Goal: Task Accomplishment & Management: Manage account settings

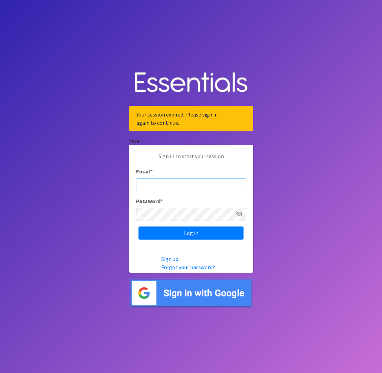
type input "diaperbank@jlcharleston.org"
click at [191, 233] on input "Log in" at bounding box center [191, 232] width 105 height 13
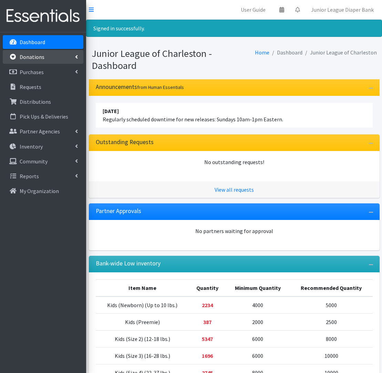
click at [43, 53] on link "Donations" at bounding box center [43, 57] width 81 height 14
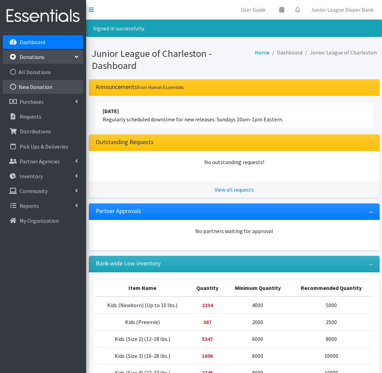
click at [34, 86] on link "New Donation" at bounding box center [43, 87] width 81 height 14
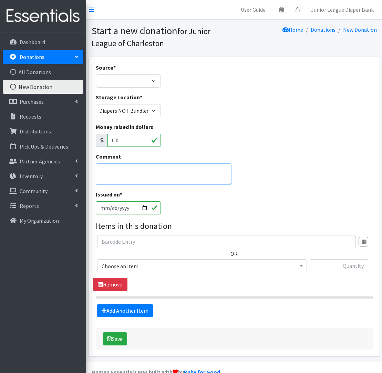
click at [146, 176] on textarea "Comment" at bounding box center [164, 173] width 136 height 21
type textarea "Laurel Hill DD"
select select "Misc. Donation"
click at [187, 267] on span "Choose an item" at bounding box center [202, 266] width 201 height 10
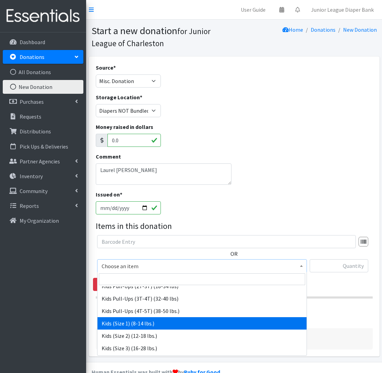
scroll to position [48, 0]
drag, startPoint x: 170, startPoint y: 324, endPoint x: 377, endPoint y: 241, distance: 222.8
select select "573"
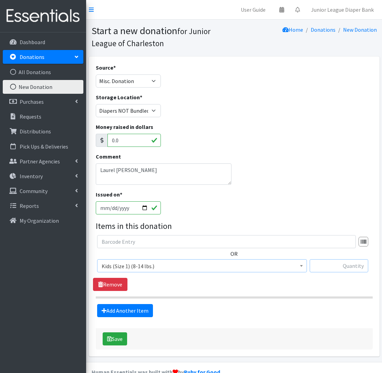
click at [339, 262] on input "text" at bounding box center [339, 265] width 59 height 13
type input "111"
click at [150, 309] on link "Add Another Item" at bounding box center [125, 310] width 56 height 13
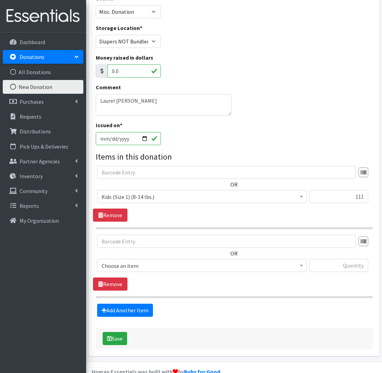
scroll to position [83, 0]
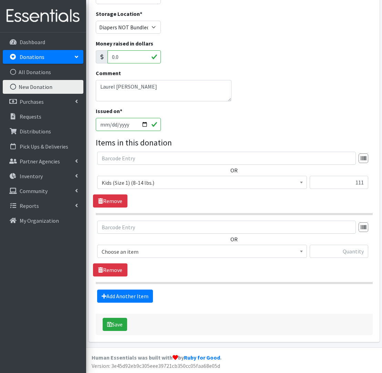
click at [163, 254] on span "Choose an item" at bounding box center [202, 252] width 201 height 10
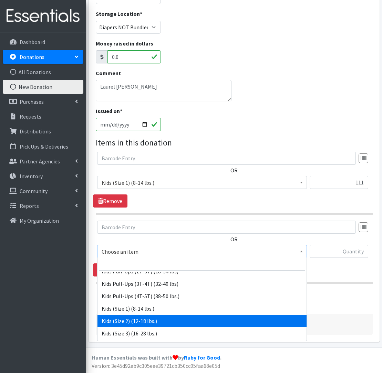
scroll to position [49, 0]
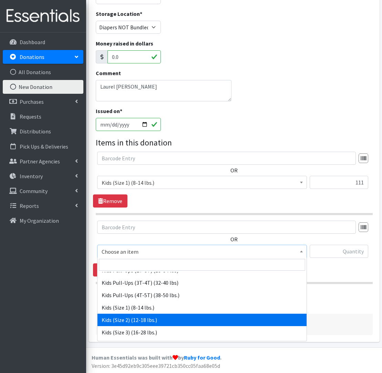
drag, startPoint x: 149, startPoint y: 317, endPoint x: 230, endPoint y: 281, distance: 89.2
select select "574"
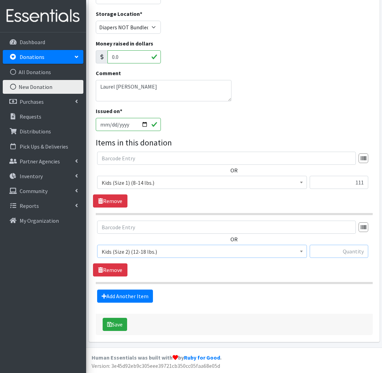
click at [344, 254] on input "text" at bounding box center [339, 251] width 59 height 13
type input "152"
click at [125, 299] on link "Add Another Item" at bounding box center [125, 295] width 56 height 13
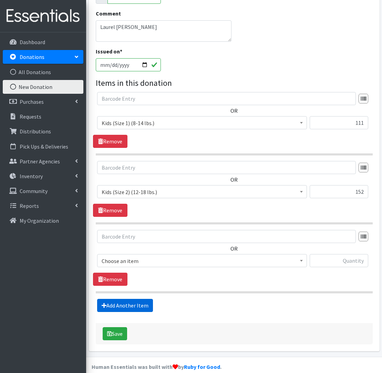
scroll to position [152, 0]
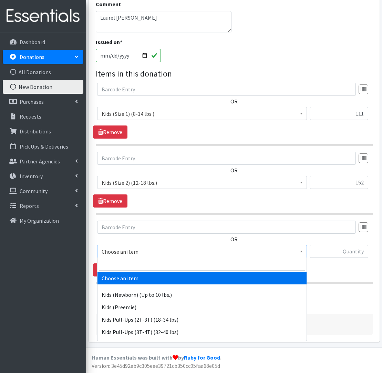
click at [126, 251] on span "Choose an item" at bounding box center [202, 252] width 201 height 10
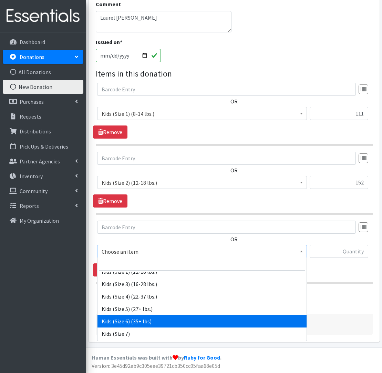
scroll to position [104, 0]
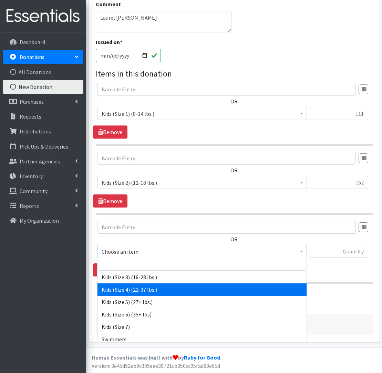
select select "557"
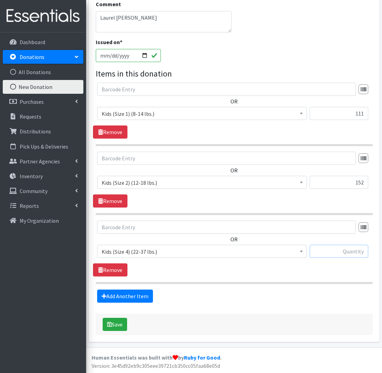
click at [343, 253] on input "text" at bounding box center [339, 251] width 59 height 13
type input "184"
click at [116, 293] on link "Add Another Item" at bounding box center [125, 295] width 56 height 13
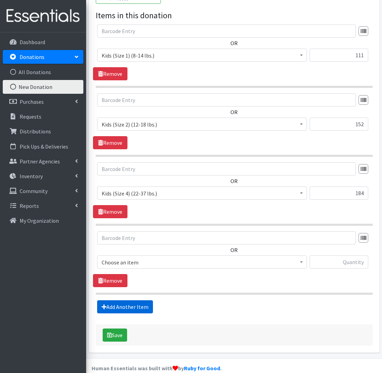
scroll to position [221, 0]
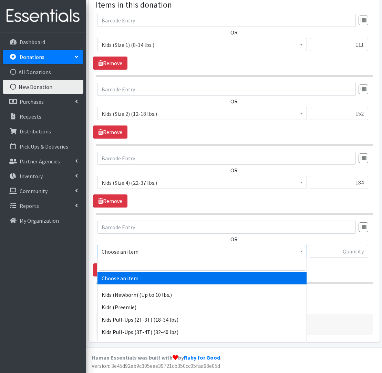
click at [140, 250] on span "Choose an item" at bounding box center [202, 252] width 201 height 10
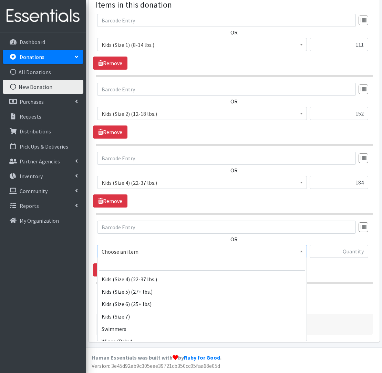
scroll to position [124, 0]
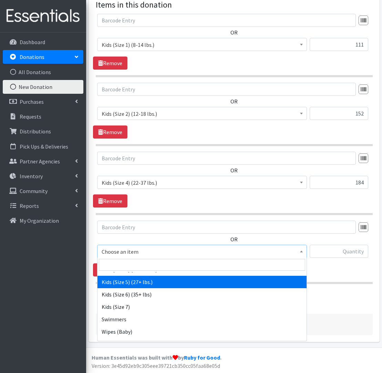
select select "558"
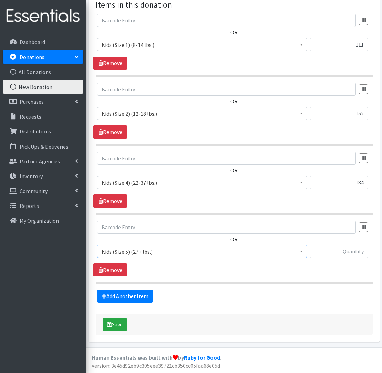
click at [340, 260] on div at bounding box center [339, 254] width 59 height 19
click at [340, 255] on input "text" at bounding box center [339, 251] width 59 height 13
type input "342"
click at [136, 296] on link "Add Another Item" at bounding box center [125, 295] width 56 height 13
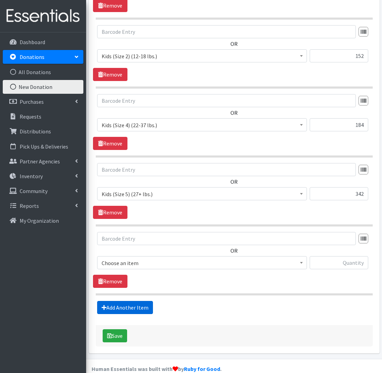
scroll to position [290, 0]
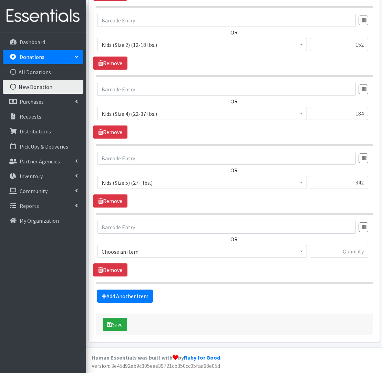
click at [121, 252] on span "Choose an item" at bounding box center [202, 252] width 201 height 10
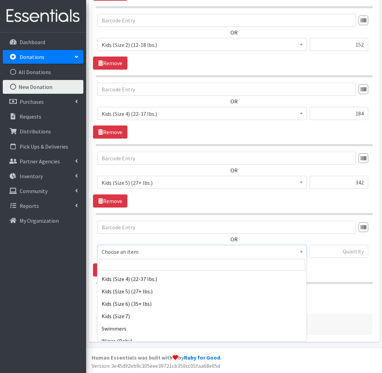
scroll to position [119, 0]
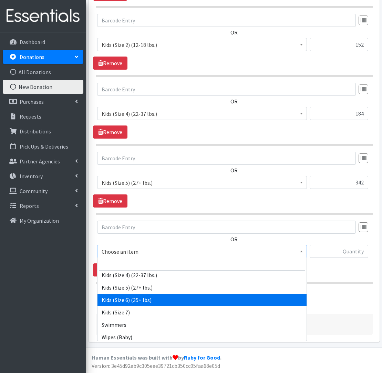
select select "560"
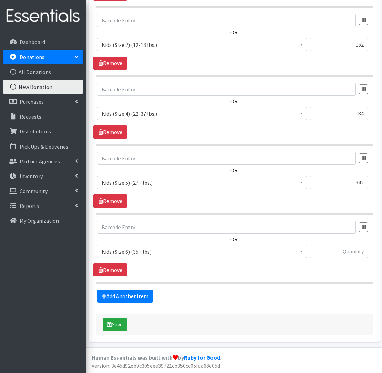
click at [340, 253] on input "text" at bounding box center [339, 251] width 59 height 13
type input "378"
click at [109, 296] on link "Add Another Item" at bounding box center [125, 295] width 56 height 13
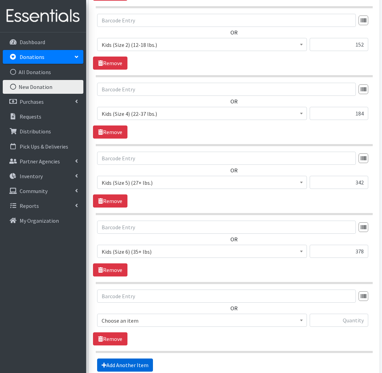
scroll to position [359, 0]
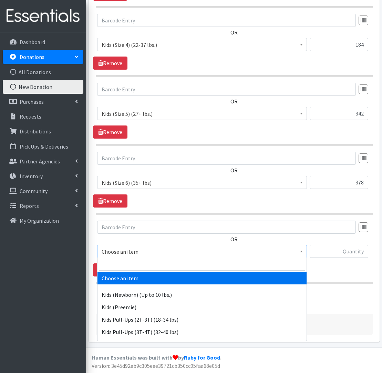
click at [188, 253] on span "Choose an item" at bounding box center [202, 252] width 201 height 10
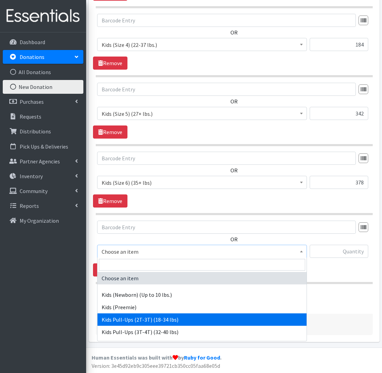
drag, startPoint x: 175, startPoint y: 323, endPoint x: 265, endPoint y: 284, distance: 98.3
select select "564"
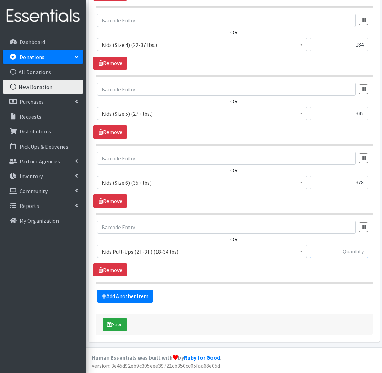
click at [337, 252] on input "text" at bounding box center [339, 251] width 59 height 13
type input "25"
click at [127, 293] on link "Add Another Item" at bounding box center [125, 295] width 56 height 13
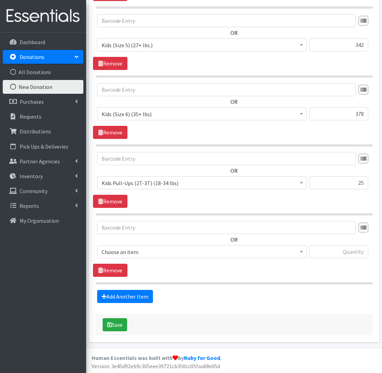
scroll to position [428, 0]
click at [140, 249] on span "Choose an item" at bounding box center [202, 252] width 201 height 10
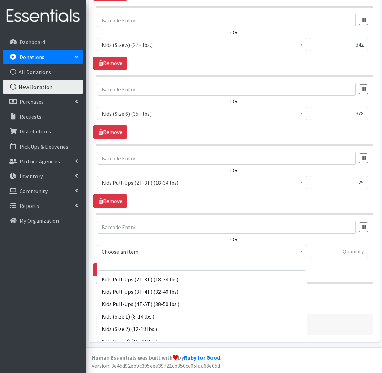
scroll to position [61, 0]
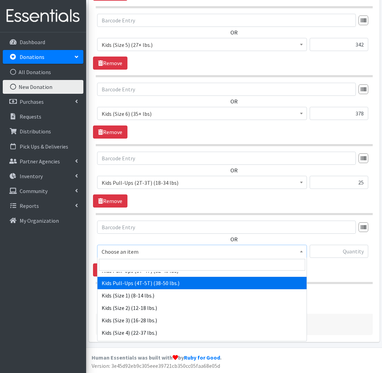
select select "566"
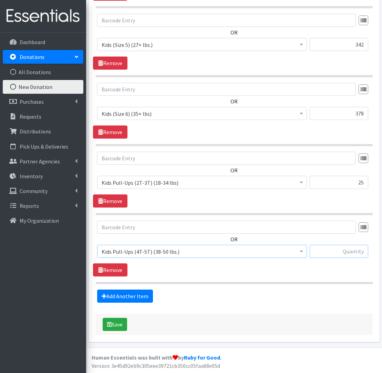
click at [339, 251] on input "text" at bounding box center [339, 251] width 59 height 13
type input "245"
click at [122, 296] on link "Add Another Item" at bounding box center [125, 295] width 56 height 13
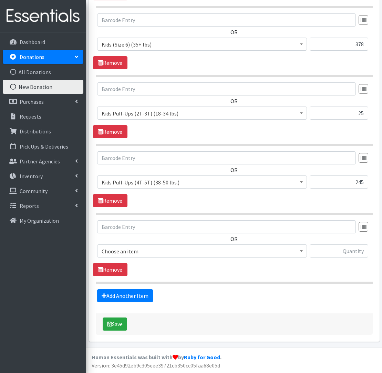
scroll to position [497, 0]
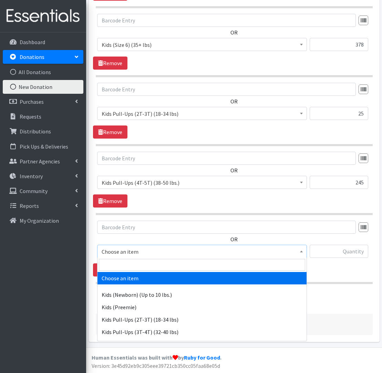
click at [153, 248] on span "Choose an item" at bounding box center [202, 252] width 201 height 10
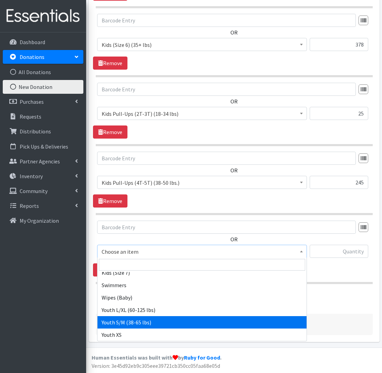
scroll to position [159, 0]
drag, startPoint x: 144, startPoint y: 327, endPoint x: 166, endPoint y: 316, distance: 25.1
select select "553"
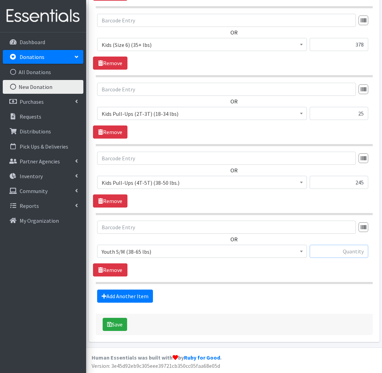
click at [348, 251] on input "text" at bounding box center [339, 251] width 59 height 13
type input "44"
click at [117, 324] on button "Save" at bounding box center [115, 324] width 24 height 13
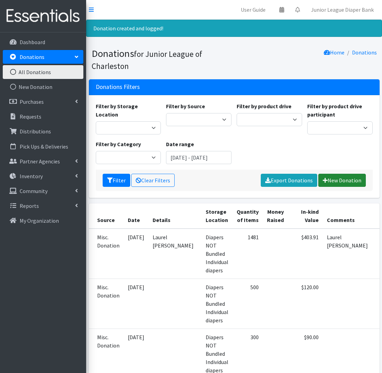
click at [334, 181] on link "New Donation" at bounding box center [342, 180] width 48 height 13
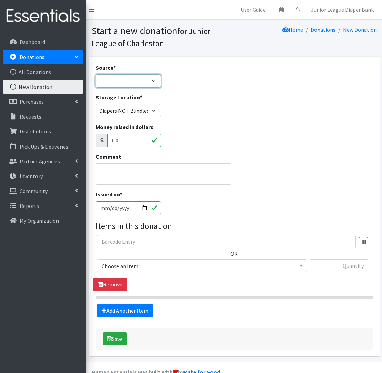
select select "Misc. Donation"
click at [133, 174] on textarea "Comment" at bounding box center [164, 173] width 136 height 21
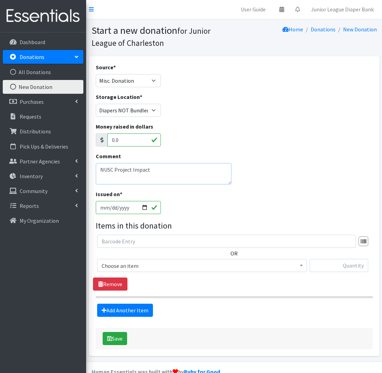
click at [103, 169] on textarea "NUSC Project Impact" at bounding box center [164, 173] width 136 height 21
type textarea "MUSC Project Impact"
click at [162, 247] on input "text" at bounding box center [226, 241] width 259 height 13
drag, startPoint x: 161, startPoint y: 255, endPoint x: 159, endPoint y: 259, distance: 5.0
click at [160, 257] on div "OR Choose an item Kids (Newborn) (Up to 10 lbs.) Kids ([MEDICAL_DATA]) Kids Pul…" at bounding box center [234, 256] width 282 height 43
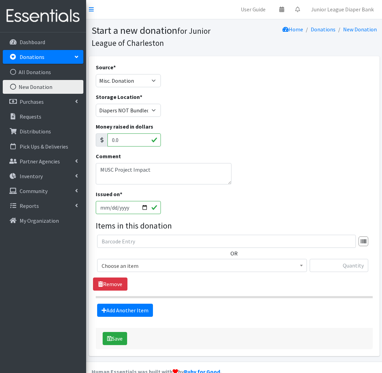
click at [159, 262] on span "Choose an item" at bounding box center [202, 266] width 201 height 10
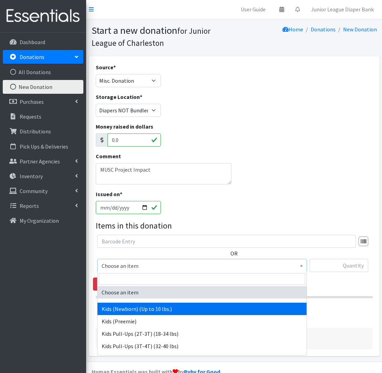
drag, startPoint x: 152, startPoint y: 312, endPoint x: 172, endPoint y: 306, distance: 21.4
select select "571"
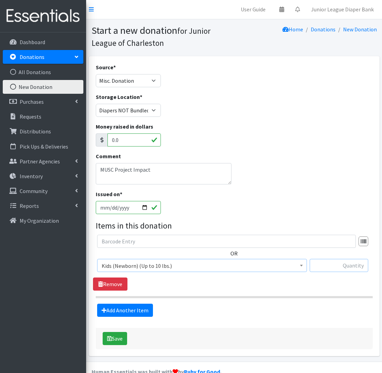
click at [348, 271] on input "text" at bounding box center [339, 265] width 59 height 13
type input "2"
type input "31"
click at [121, 310] on link "Add Another Item" at bounding box center [125, 310] width 56 height 13
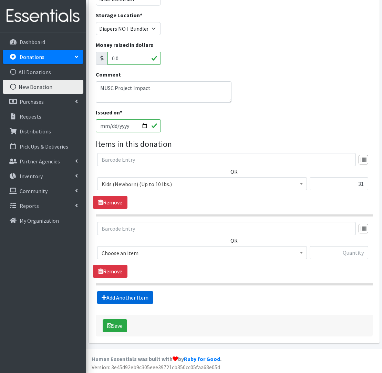
scroll to position [83, 0]
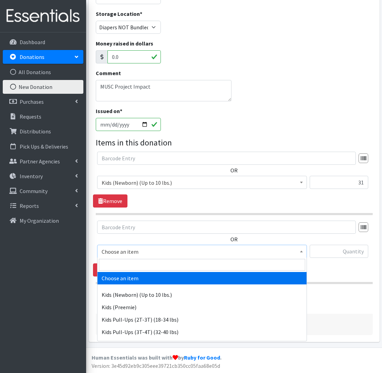
click at [165, 250] on span "Choose an item" at bounding box center [202, 252] width 201 height 10
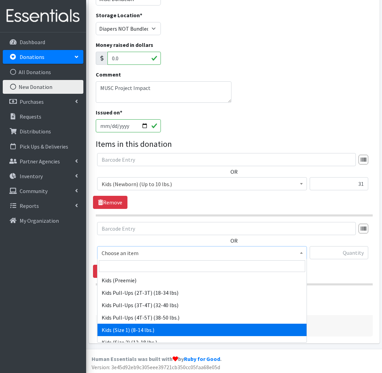
scroll to position [0, 0]
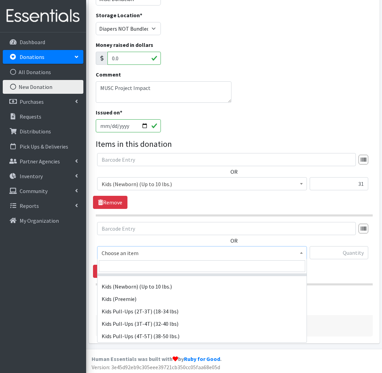
select select "573"
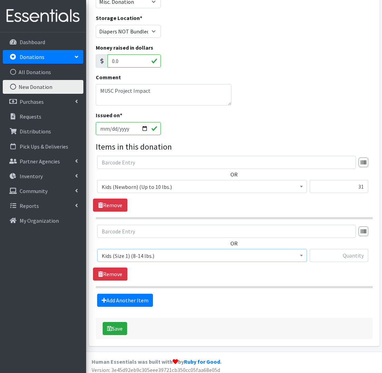
scroll to position [79, 0]
click at [339, 260] on input "text" at bounding box center [339, 255] width 59 height 13
type input "32"
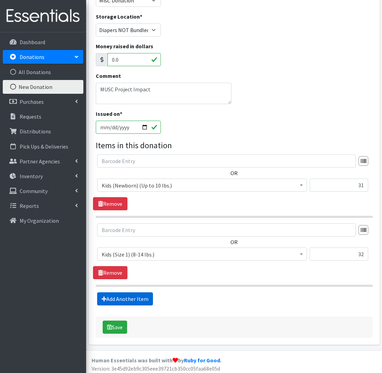
click at [128, 305] on div "Source * Product Drive Manufacturer Donation Site Misc. Donation Donation Site …" at bounding box center [234, 160] width 277 height 355
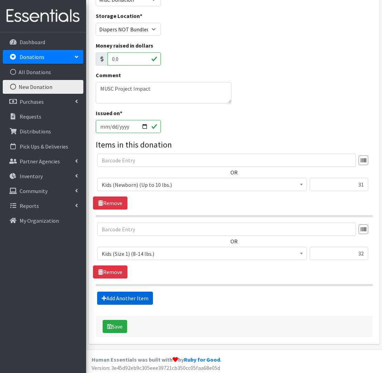
scroll to position [82, 0]
click at [129, 302] on link "Add Another Item" at bounding box center [125, 297] width 56 height 13
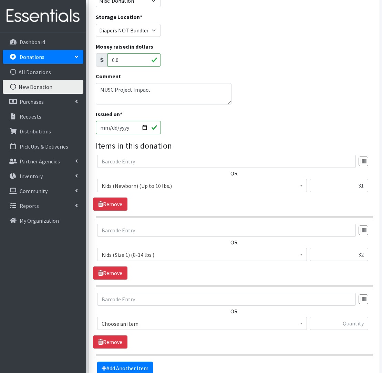
click at [141, 324] on span "Choose an item" at bounding box center [202, 324] width 201 height 10
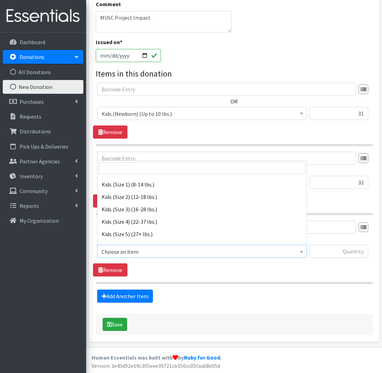
scroll to position [82, 0]
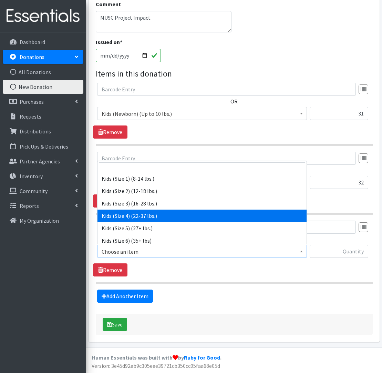
select select "557"
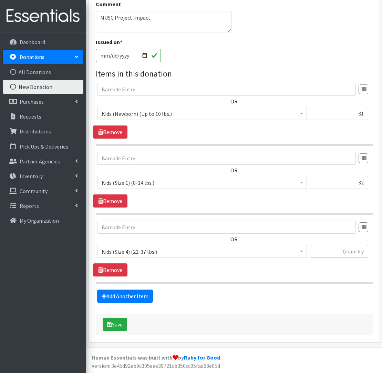
click at [338, 255] on input "text" at bounding box center [339, 251] width 59 height 13
type input "22"
click at [116, 326] on button "Save" at bounding box center [115, 324] width 24 height 13
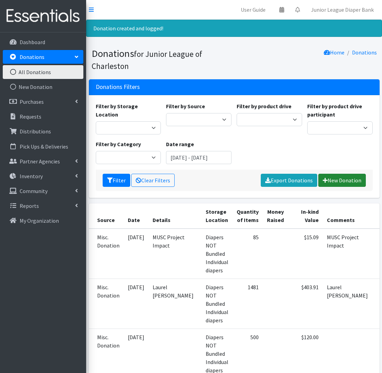
click at [348, 181] on link "New Donation" at bounding box center [342, 180] width 48 height 13
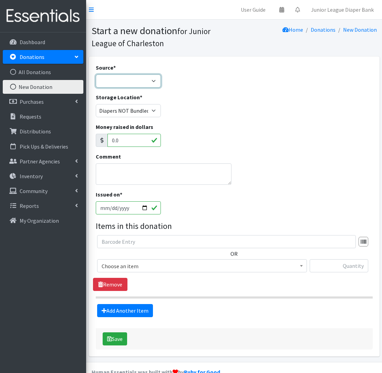
select select "Misc. Donation"
click at [142, 175] on textarea "Comment" at bounding box center [164, 173] width 136 height 21
type textarea "MuSC Project Imact ([PERSON_NAME])"
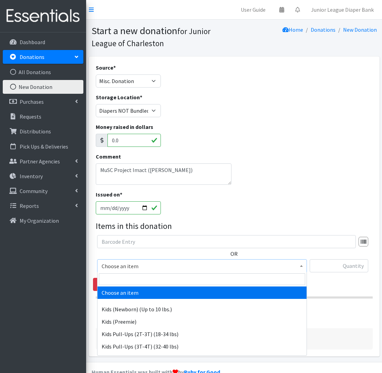
click at [164, 266] on span "Choose an item" at bounding box center [202, 266] width 201 height 10
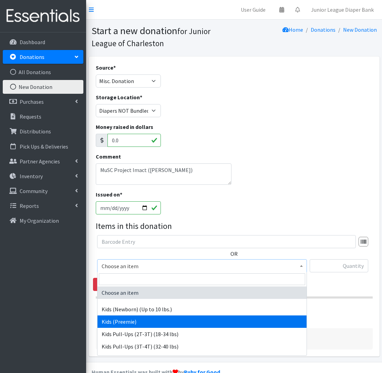
drag, startPoint x: 149, startPoint y: 326, endPoint x: 182, endPoint y: 314, distance: 35.3
select select "572"
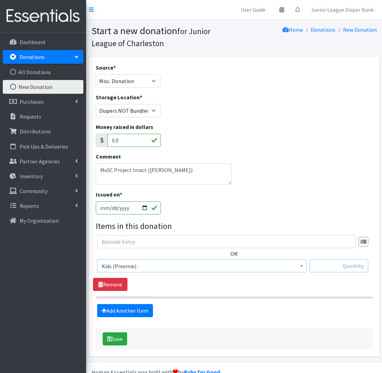
click at [351, 270] on input "text" at bounding box center [339, 265] width 59 height 13
type input "30"
click at [126, 314] on link "Add Another Item" at bounding box center [125, 310] width 56 height 13
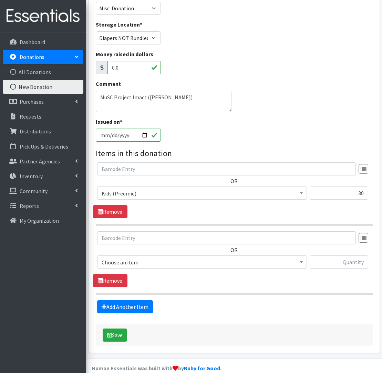
scroll to position [83, 0]
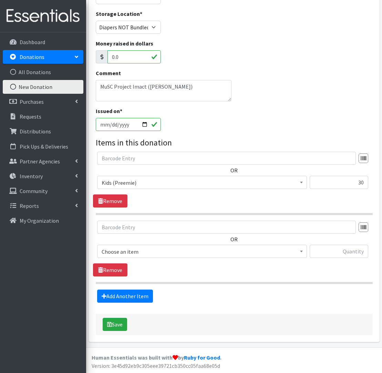
click at [145, 244] on div "OR Choose an item Kids (Newborn) (Up to 10 lbs.) Kids (Preemie) Kids Pull-Ups (…" at bounding box center [234, 242] width 282 height 43
click at [146, 251] on span "Choose an item" at bounding box center [202, 252] width 201 height 10
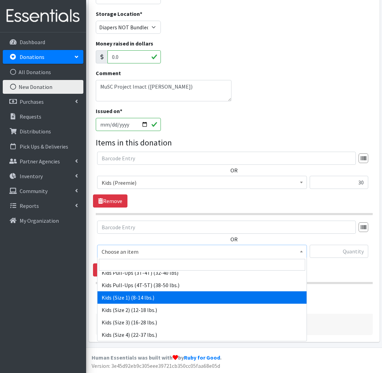
scroll to position [61, 0]
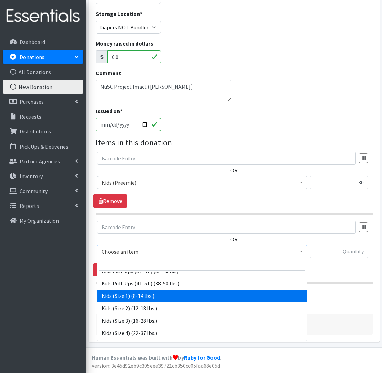
drag, startPoint x: 157, startPoint y: 295, endPoint x: 262, endPoint y: 273, distance: 107.1
select select "573"
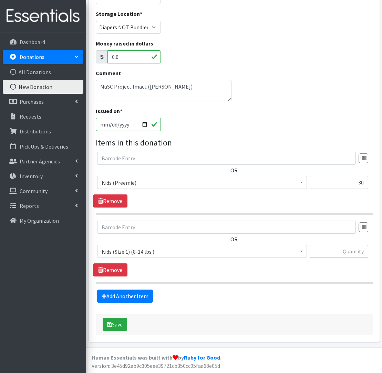
click at [359, 252] on input "text" at bounding box center [339, 251] width 59 height 13
type input "733"
click at [145, 295] on link "Add Another Item" at bounding box center [125, 295] width 56 height 13
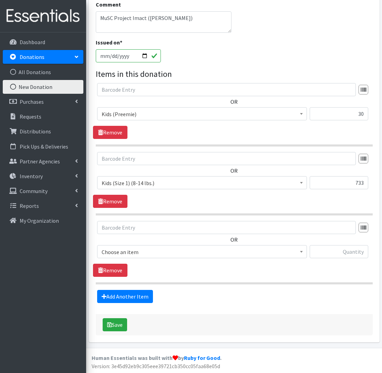
scroll to position [152, 0]
click at [151, 248] on span "Choose an item" at bounding box center [202, 252] width 201 height 10
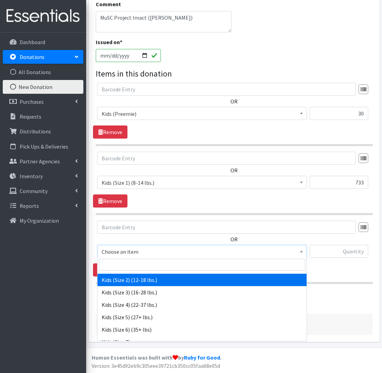
scroll to position [0, 0]
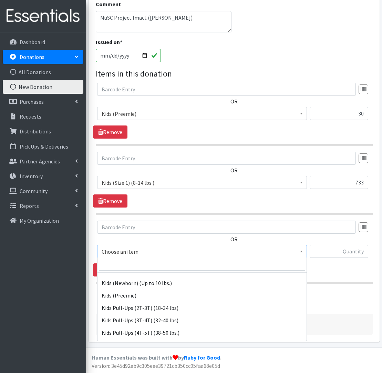
select select "574"
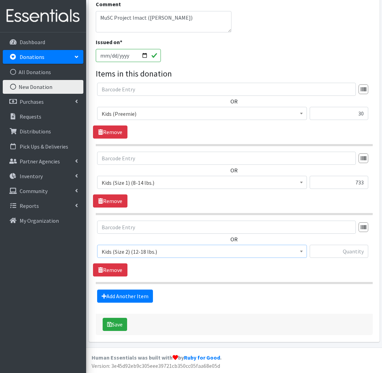
click at [348, 258] on div at bounding box center [339, 254] width 59 height 19
click at [348, 252] on input "text" at bounding box center [339, 251] width 59 height 13
type input "365"
click at [141, 298] on link "Add Another Item" at bounding box center [125, 295] width 56 height 13
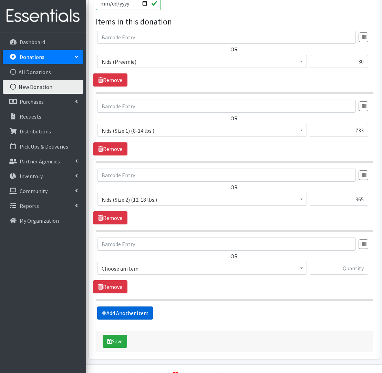
scroll to position [221, 0]
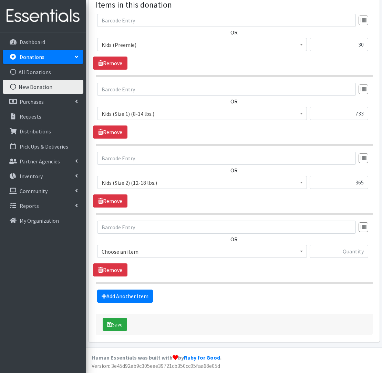
click at [138, 251] on span "Choose an item" at bounding box center [202, 252] width 201 height 10
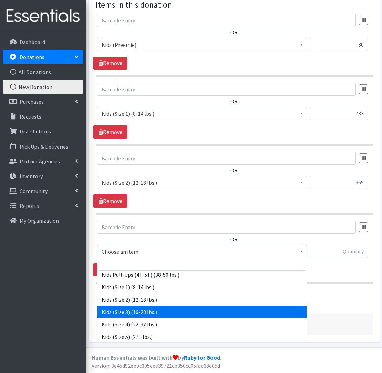
scroll to position [74, 0]
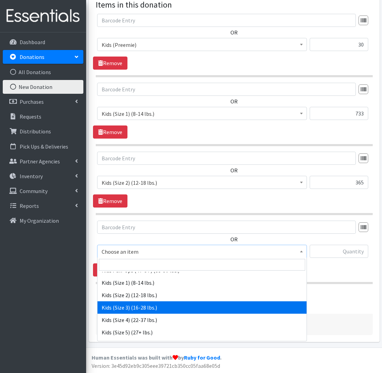
select select "576"
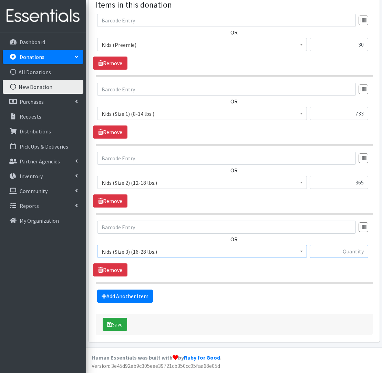
click at [338, 250] on input "text" at bounding box center [339, 251] width 59 height 13
type input "765"
click at [147, 293] on link "Add Another Item" at bounding box center [125, 295] width 56 height 13
click at [146, 249] on span "Choose an item" at bounding box center [202, 252] width 201 height 10
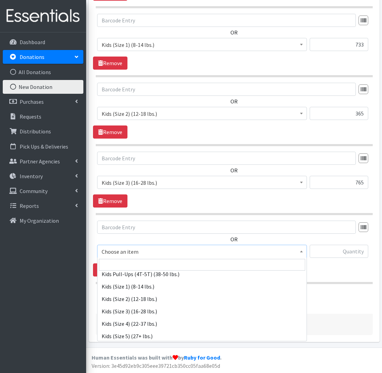
scroll to position [90, 0]
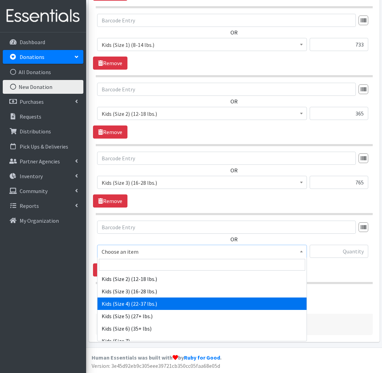
select select "557"
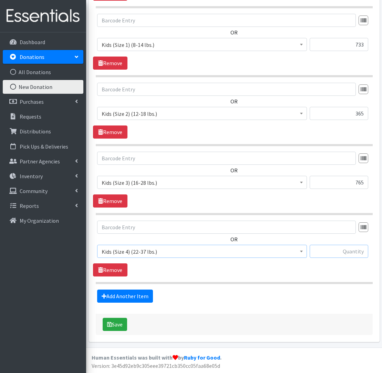
click at [344, 249] on input "text" at bounding box center [339, 251] width 59 height 13
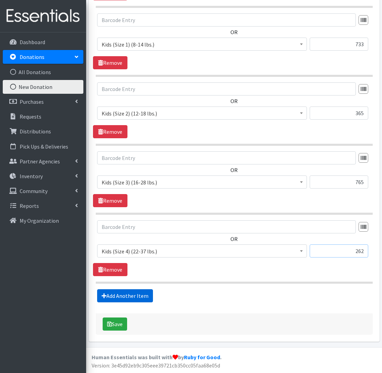
type input "262"
click at [142, 294] on link "Add Another Item" at bounding box center [125, 295] width 56 height 13
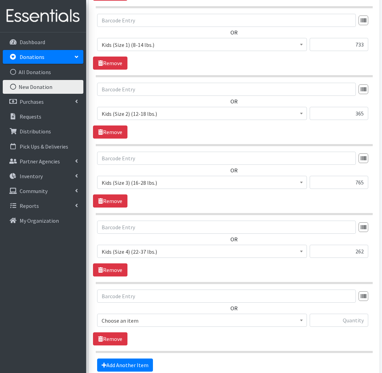
scroll to position [290, 0]
click at [166, 322] on span "Choose an item" at bounding box center [202, 320] width 201 height 10
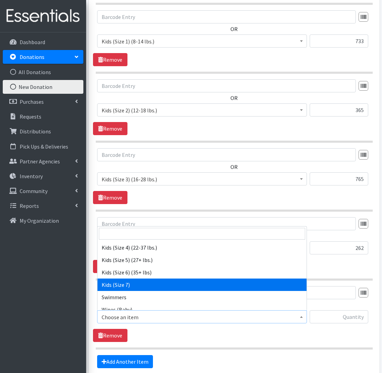
scroll to position [117, 0]
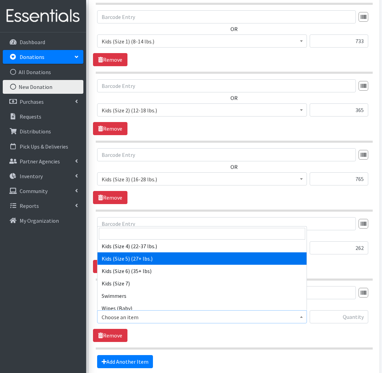
select select "558"
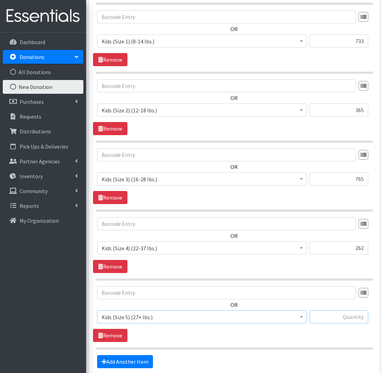
click at [350, 317] on input "text" at bounding box center [339, 316] width 59 height 13
type input "86"
click at [127, 366] on link "Add Another Item" at bounding box center [125, 361] width 56 height 13
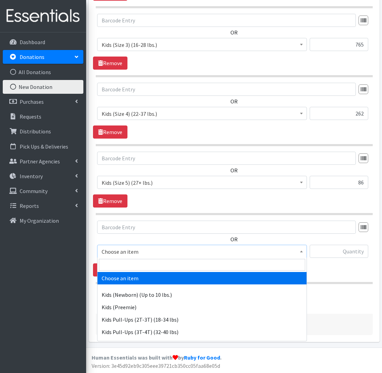
click at [214, 254] on span "Choose an item" at bounding box center [202, 252] width 201 height 10
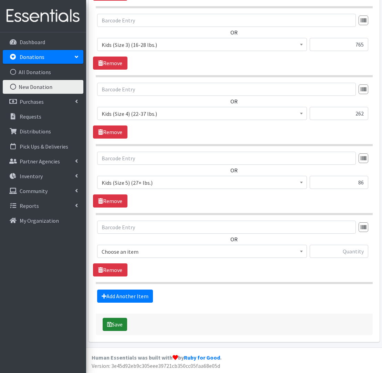
click at [124, 321] on button "Save" at bounding box center [115, 324] width 24 height 13
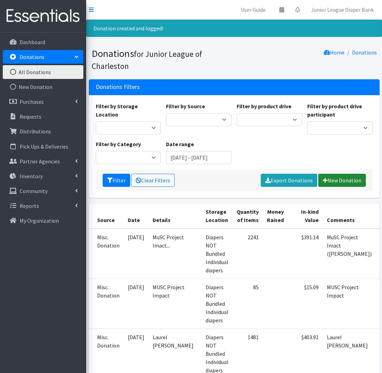
click at [335, 184] on link "New Donation" at bounding box center [342, 180] width 48 height 13
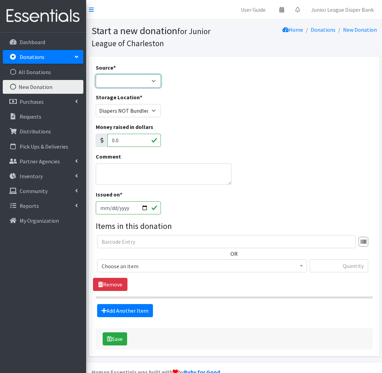
select select "Misc. Donation"
click at [149, 178] on textarea "Comment" at bounding box center [164, 173] width 136 height 21
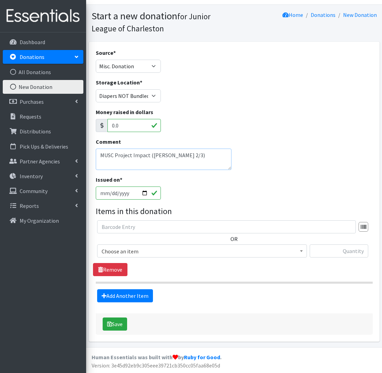
scroll to position [14, 0]
type textarea "MUSC Project Impact (Julie Anderson 2/3)"
click at [156, 253] on span "Choose an item" at bounding box center [202, 252] width 201 height 10
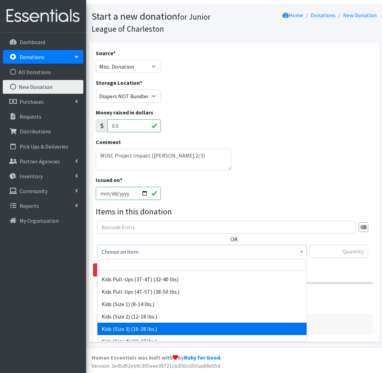
scroll to position [88, 0]
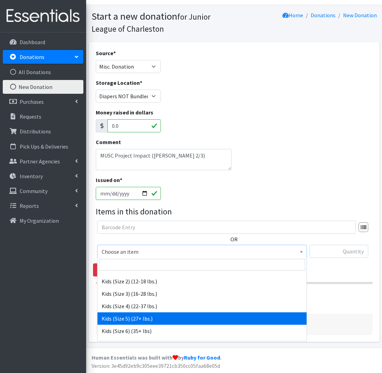
drag, startPoint x: 155, startPoint y: 319, endPoint x: 298, endPoint y: 256, distance: 156.0
select select "558"
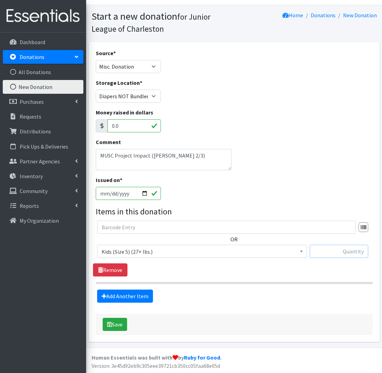
click at [350, 253] on input "text" at bounding box center [339, 251] width 59 height 13
type input "86"
click at [127, 294] on link "Add Another Item" at bounding box center [125, 295] width 56 height 13
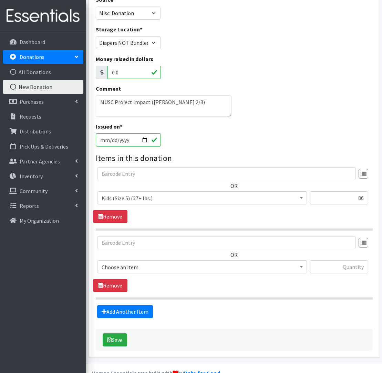
scroll to position [83, 0]
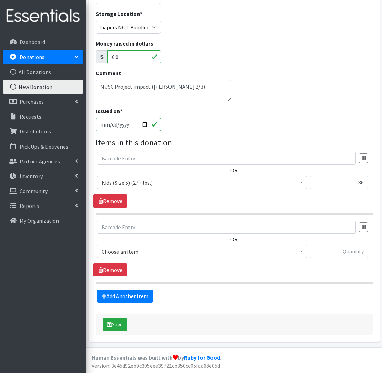
click at [155, 252] on span "Choose an item" at bounding box center [202, 252] width 201 height 10
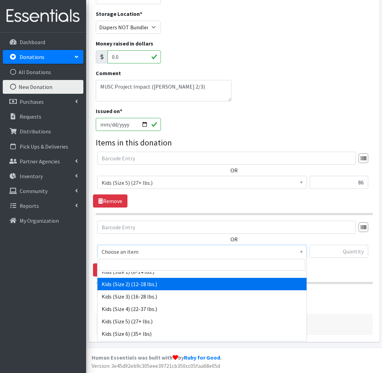
scroll to position [88, 0]
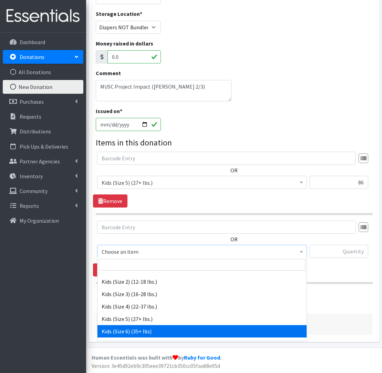
drag, startPoint x: 134, startPoint y: 328, endPoint x: 255, endPoint y: 288, distance: 127.4
select select "560"
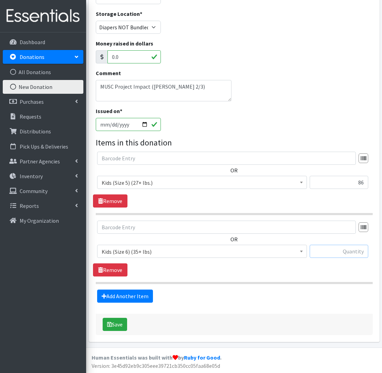
click at [338, 247] on input "text" at bounding box center [339, 251] width 59 height 13
type input "1"
click at [106, 291] on link "Add Another Item" at bounding box center [125, 295] width 56 height 13
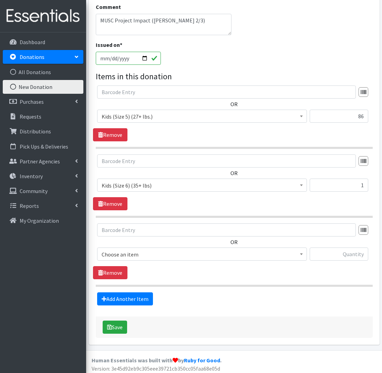
scroll to position [150, 0]
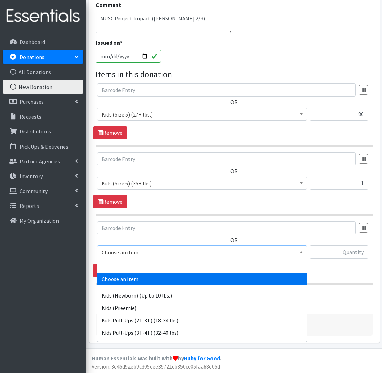
click at [127, 247] on span "Choose an item" at bounding box center [202, 251] width 210 height 13
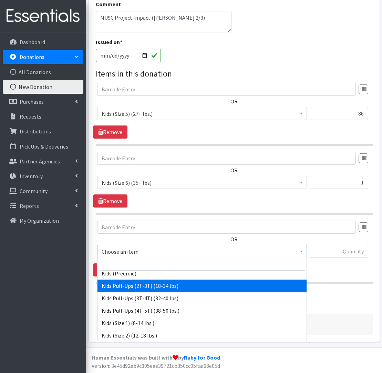
scroll to position [34, 0]
drag, startPoint x: 144, startPoint y: 288, endPoint x: 160, endPoint y: 286, distance: 15.3
select select "564"
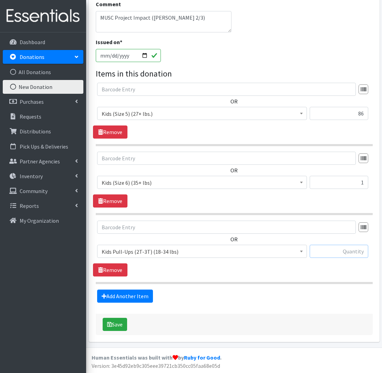
click at [328, 251] on input "text" at bounding box center [339, 251] width 59 height 13
type input "19"
click at [125, 294] on link "Add Another Item" at bounding box center [125, 295] width 56 height 13
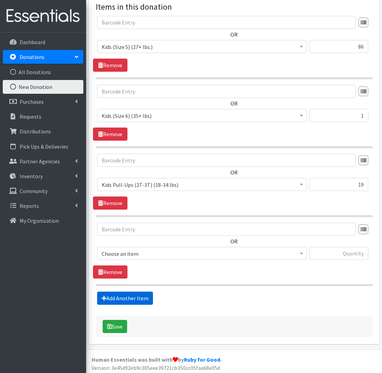
scroll to position [221, 0]
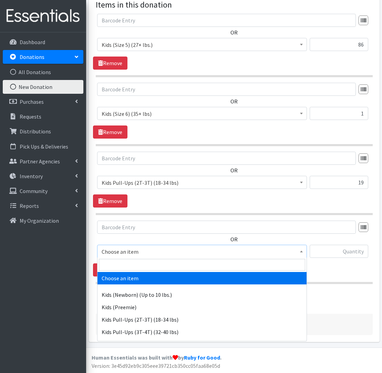
click at [140, 252] on span "Choose an item" at bounding box center [202, 252] width 201 height 10
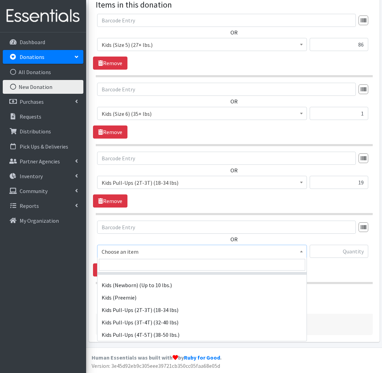
scroll to position [6, 0]
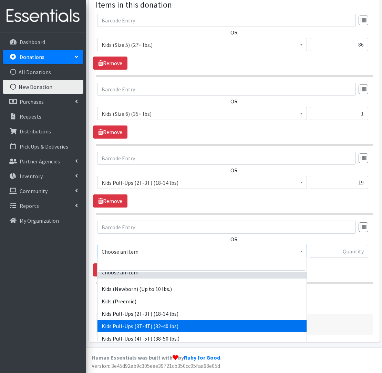
select select "565"
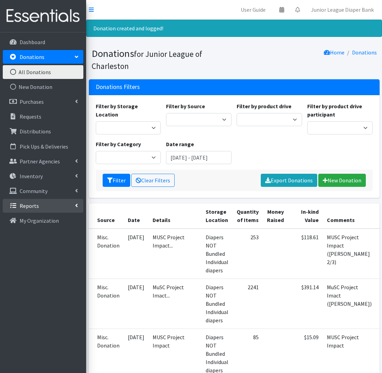
click at [43, 208] on link "Reports" at bounding box center [43, 206] width 81 height 14
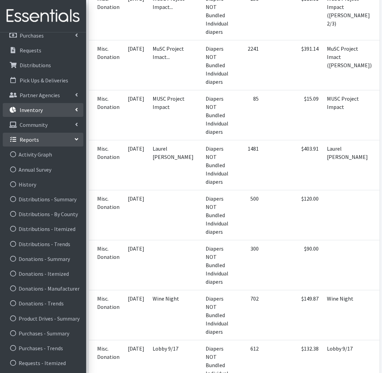
scroll to position [239, 0]
click at [52, 104] on link "Inventory" at bounding box center [43, 110] width 81 height 14
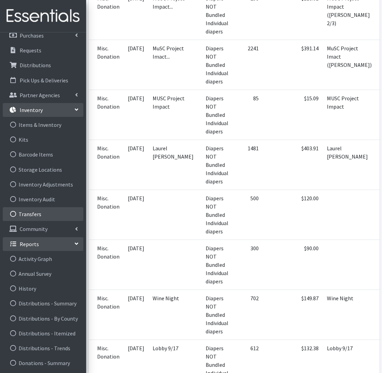
click at [47, 217] on link "Transfers" at bounding box center [43, 214] width 81 height 14
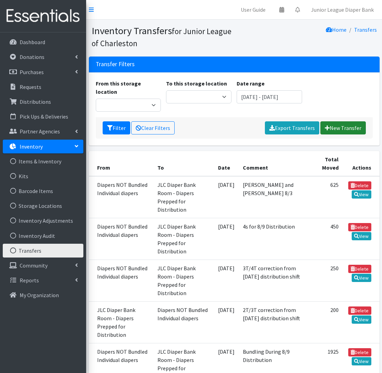
click at [343, 121] on link "New Transfer" at bounding box center [342, 127] width 45 height 13
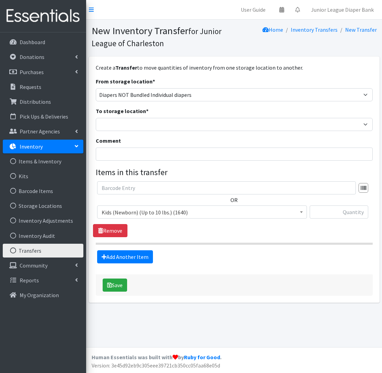
click at [142, 116] on div "To storage location * Diaper Bank Wipes Diapers NOT Bundled Individual diapers …" at bounding box center [234, 119] width 277 height 24
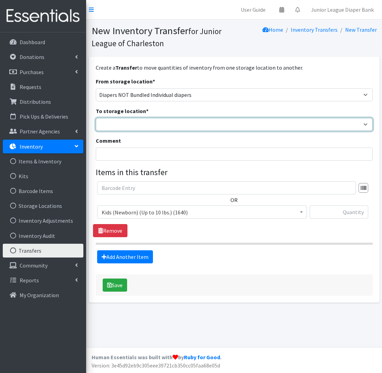
select select "35"
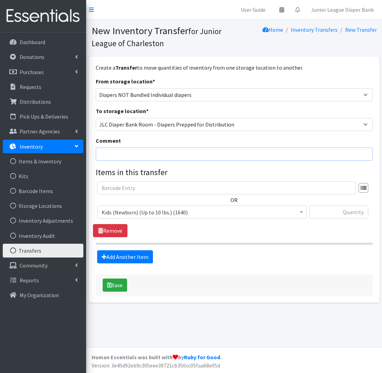
click at [151, 154] on input "Comment" at bounding box center [234, 153] width 277 height 13
type input "Daisy 8/28"
click at [151, 223] on span "Kids (Newborn) (Up to 10 lbs.) (1640) Kids (Preemie) (417) Kids (Size 1) (8-14 …" at bounding box center [202, 214] width 210 height 19
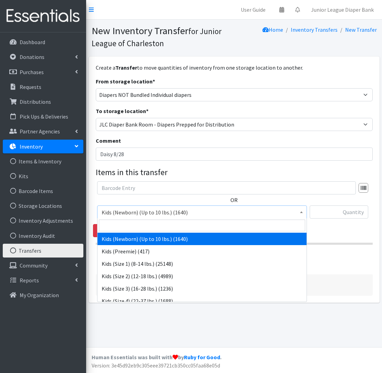
click at [152, 215] on span "Kids (Newborn) (Up to 10 lbs.) (1640)" at bounding box center [202, 212] width 201 height 10
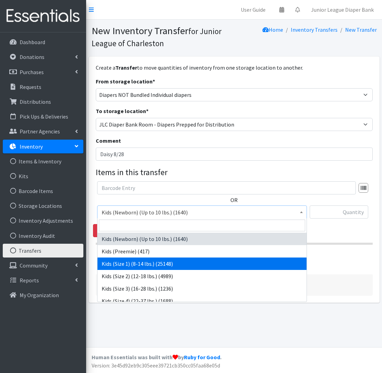
select select "573"
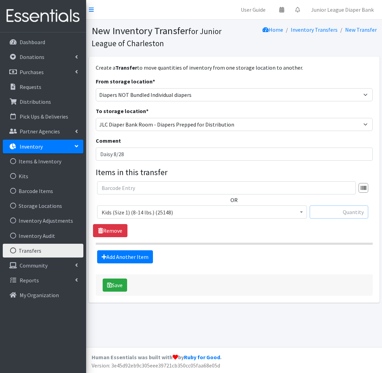
click at [339, 210] on input "text" at bounding box center [339, 211] width 59 height 13
type input "200"
click at [120, 253] on link "Add Another Item" at bounding box center [125, 256] width 56 height 13
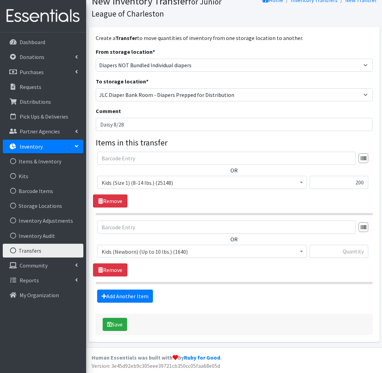
click at [202, 251] on span "Kids (Newborn) (Up to 10 lbs.) (1640)" at bounding box center [202, 252] width 201 height 10
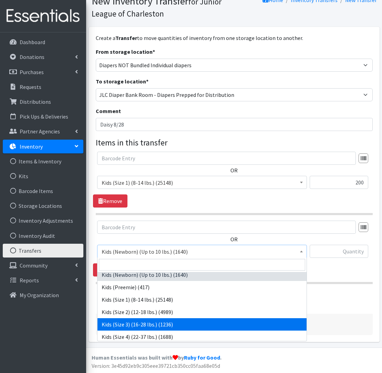
scroll to position [4, 0]
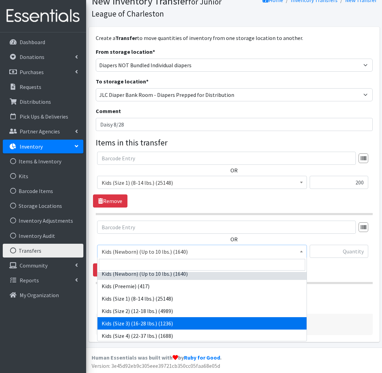
drag, startPoint x: 145, startPoint y: 328, endPoint x: 202, endPoint y: 302, distance: 62.6
select select "576"
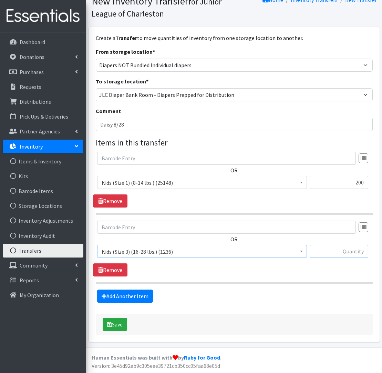
click at [364, 253] on input "text" at bounding box center [339, 251] width 59 height 13
type input "75"
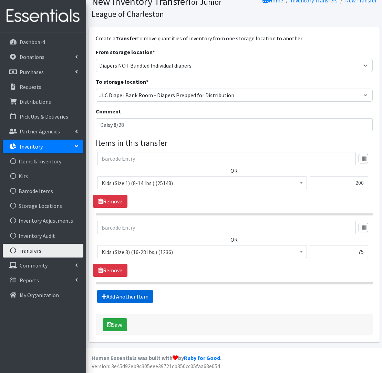
click at [114, 294] on link "Add Another Item" at bounding box center [125, 296] width 56 height 13
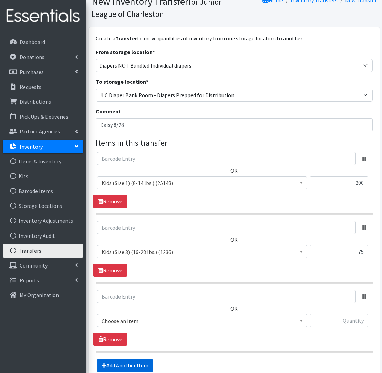
scroll to position [99, 0]
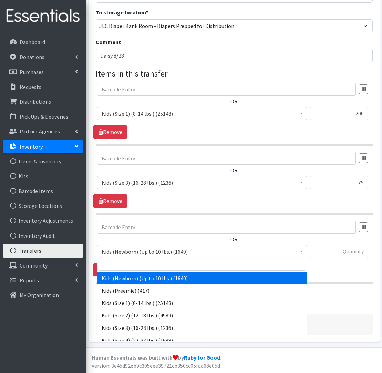
click at [141, 255] on span "Kids (Newborn) (Up to 10 lbs.) (1640)" at bounding box center [202, 252] width 201 height 10
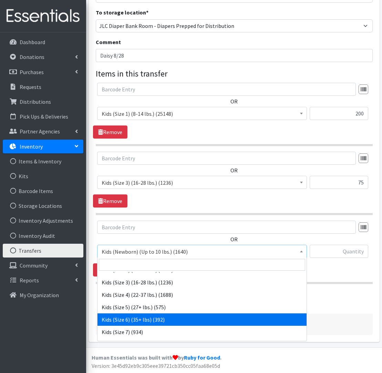
scroll to position [44, 0]
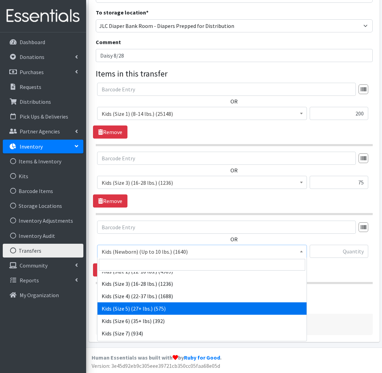
select select "558"
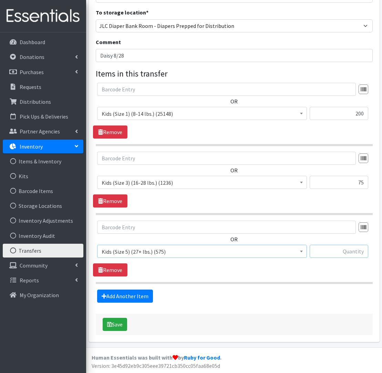
click at [353, 251] on input "text" at bounding box center [339, 251] width 59 height 13
type input "75"
click at [118, 295] on link "Add Another Item" at bounding box center [125, 295] width 56 height 13
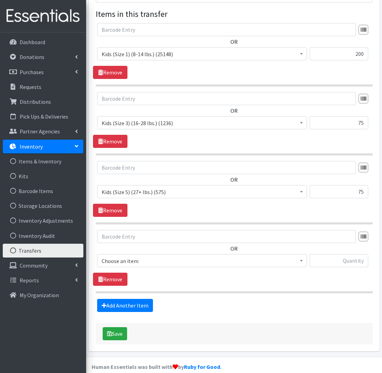
scroll to position [167, 0]
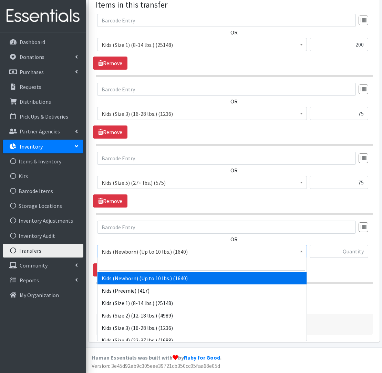
click at [133, 254] on span "Kids (Newborn) (Up to 10 lbs.) (1640)" at bounding box center [202, 252] width 201 height 10
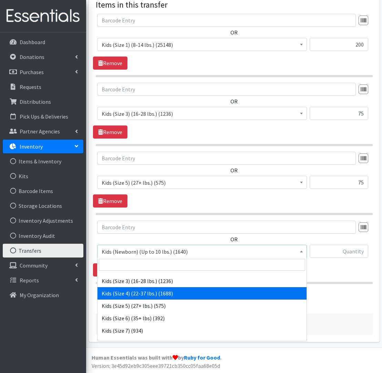
scroll to position [71, 0]
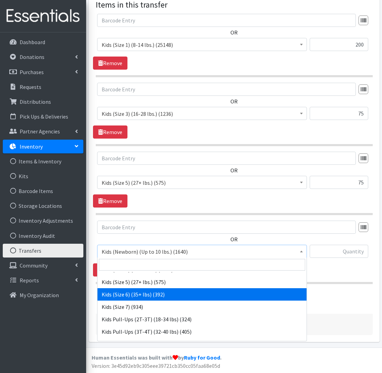
select select "560"
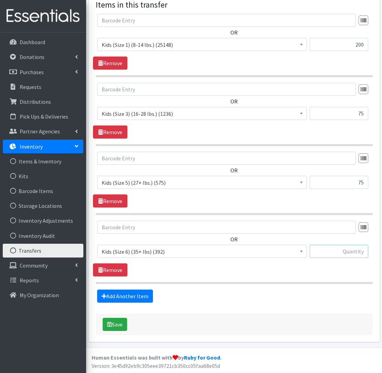
click at [353, 252] on input "text" at bounding box center [339, 251] width 59 height 13
type input "250"
click at [134, 297] on link "Add Another Item" at bounding box center [125, 295] width 56 height 13
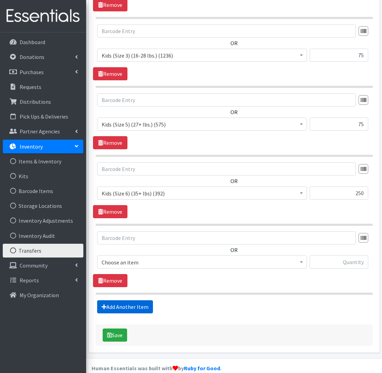
scroll to position [236, 0]
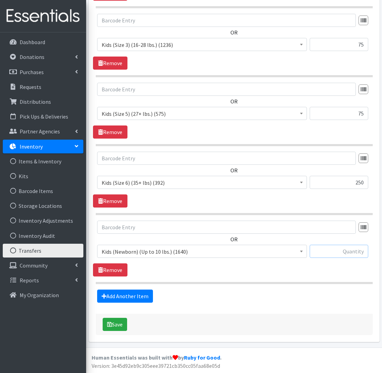
click at [344, 251] on input "text" at bounding box center [339, 251] width 59 height 13
type input "575"
click at [116, 252] on span "Kids (Newborn) (Up to 10 lbs.) (1640)" at bounding box center [202, 252] width 201 height 10
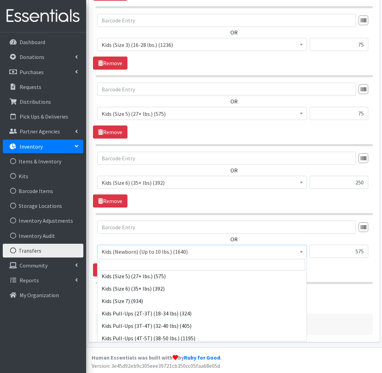
scroll to position [80, 0]
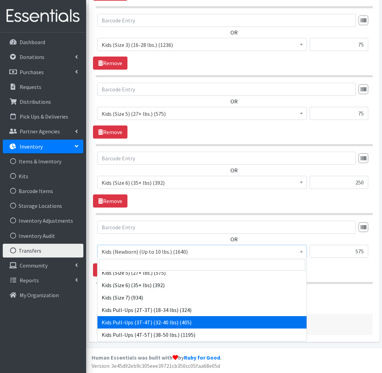
select select "565"
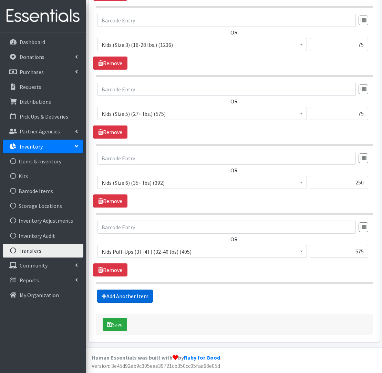
click at [119, 295] on link "Add Another Item" at bounding box center [125, 295] width 56 height 13
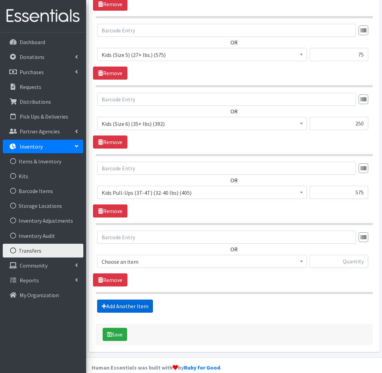
scroll to position [305, 0]
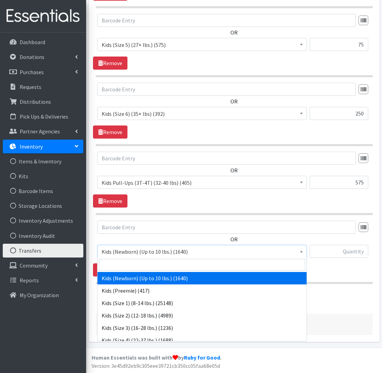
click at [144, 251] on span "Kids (Newborn) (Up to 10 lbs.) (1640)" at bounding box center [202, 252] width 201 height 10
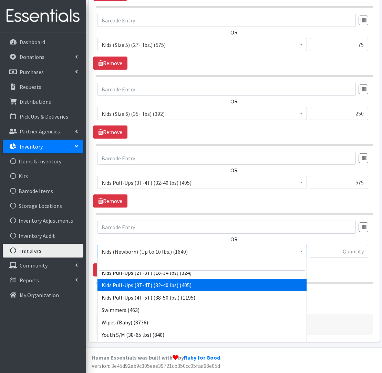
scroll to position [117, 0]
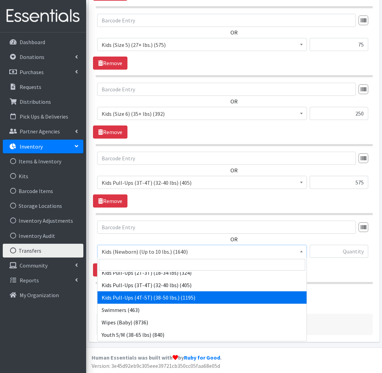
drag, startPoint x: 137, startPoint y: 299, endPoint x: 266, endPoint y: 273, distance: 131.4
select select "566"
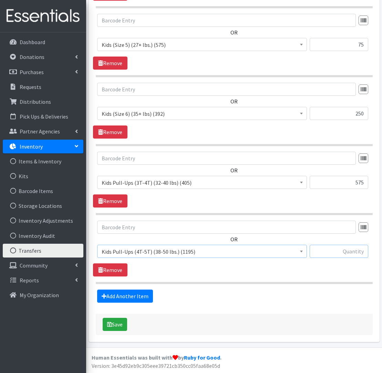
click at [338, 250] on input "text" at bounding box center [339, 251] width 59 height 13
click at [353, 251] on input "text" at bounding box center [339, 251] width 59 height 13
type input "225"
click at [123, 325] on button "Save" at bounding box center [115, 324] width 24 height 13
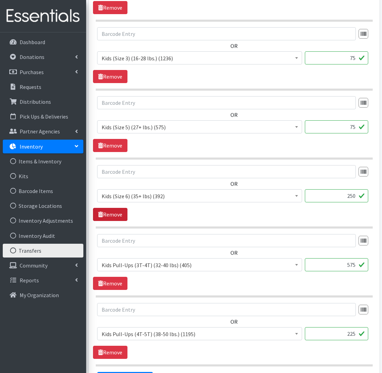
scroll to position [258, 0]
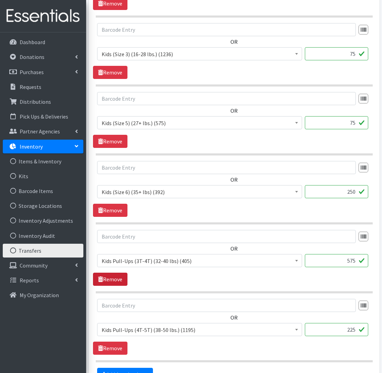
click at [111, 283] on link "Remove" at bounding box center [110, 279] width 34 height 13
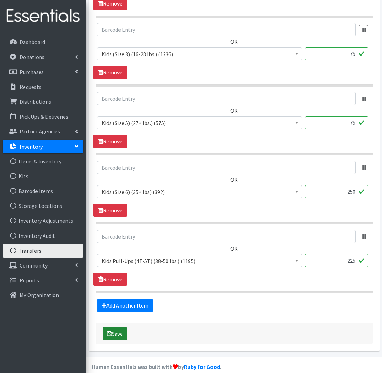
click at [123, 331] on button "Save" at bounding box center [115, 333] width 24 height 13
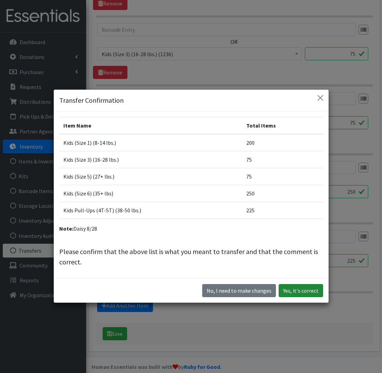
click at [288, 287] on button "Yes, it's correct" at bounding box center [301, 290] width 44 height 13
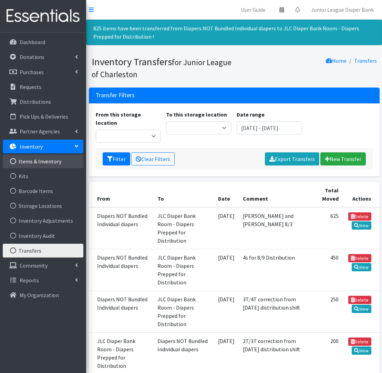
click at [28, 162] on link "Items & Inventory" at bounding box center [43, 161] width 81 height 14
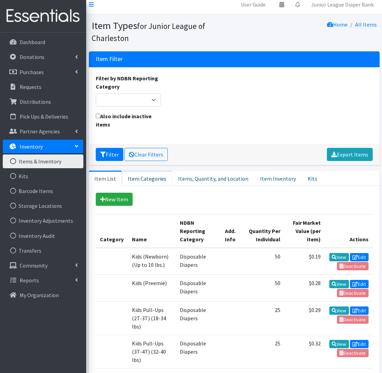
scroll to position [4, 0]
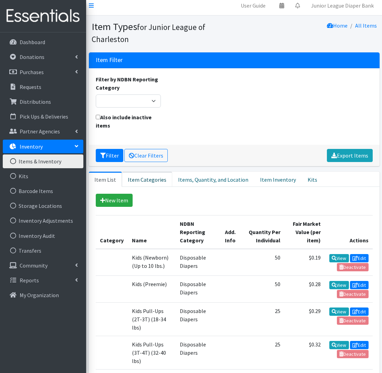
click at [145, 173] on link "Item Categories" at bounding box center [147, 179] width 50 height 15
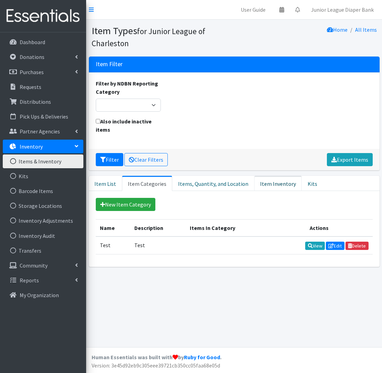
click at [263, 181] on link "Item Inventory" at bounding box center [278, 183] width 48 height 15
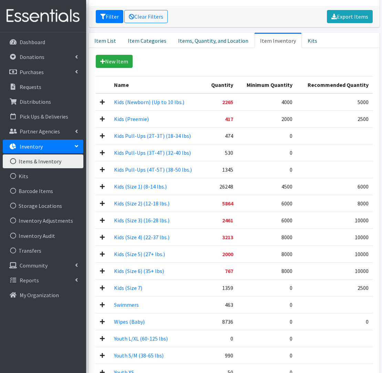
scroll to position [142, 0]
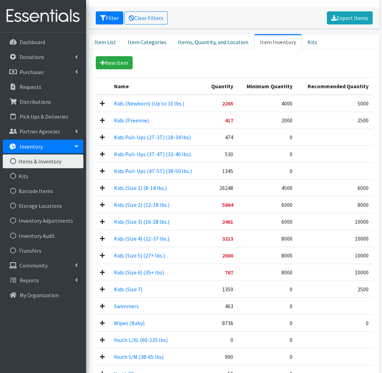
click at [103, 153] on icon at bounding box center [102, 154] width 5 height 6
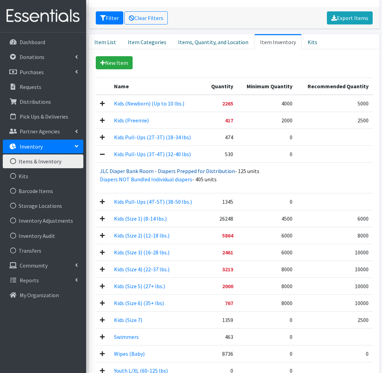
click at [119, 173] on link "JLC Diaper Bank Room - Diapers Prepped for Distribution" at bounding box center [167, 170] width 135 height 7
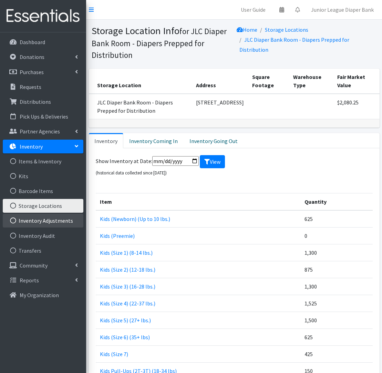
click at [34, 220] on link "Inventory Adjustments" at bounding box center [43, 221] width 81 height 14
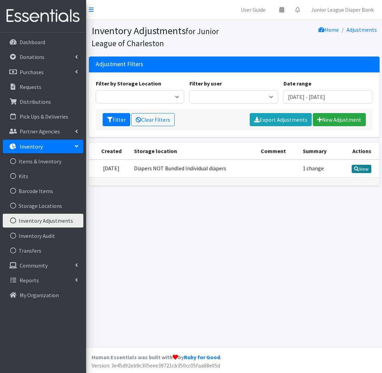
click at [363, 167] on link "View" at bounding box center [362, 169] width 20 height 8
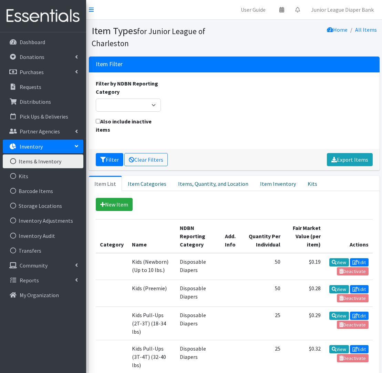
scroll to position [142, 0]
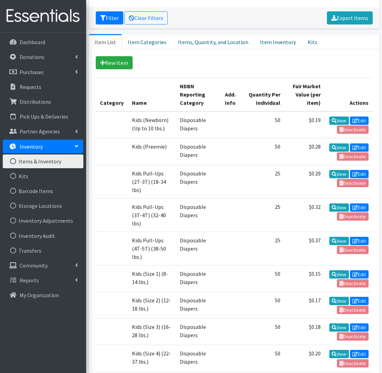
click at [45, 163] on link "Items & Inventory" at bounding box center [43, 161] width 81 height 14
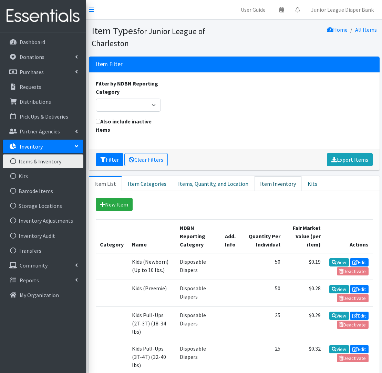
click at [262, 187] on link "Item Inventory" at bounding box center [278, 183] width 48 height 15
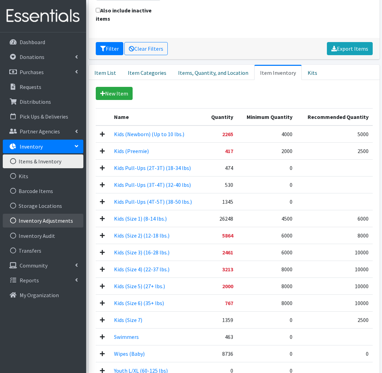
scroll to position [105, 0]
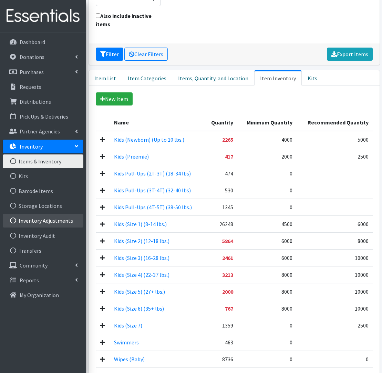
click at [53, 223] on link "Inventory Adjustments" at bounding box center [43, 221] width 81 height 14
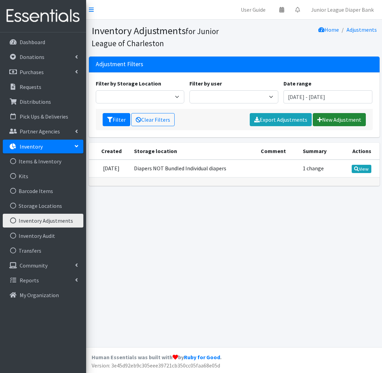
click at [325, 122] on link "New Adjustment" at bounding box center [339, 119] width 53 height 13
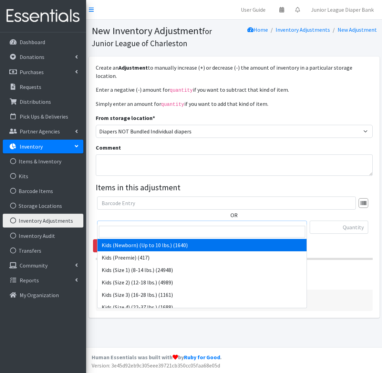
click at [288, 223] on span "Kids (Newborn) (Up to 10 lbs.) (1640)" at bounding box center [202, 228] width 201 height 10
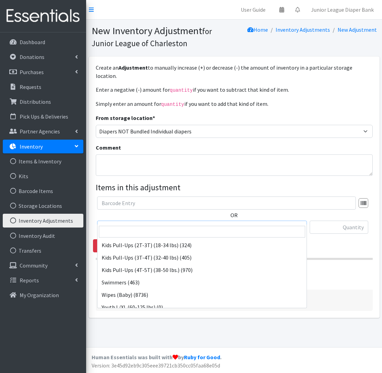
scroll to position [125, 0]
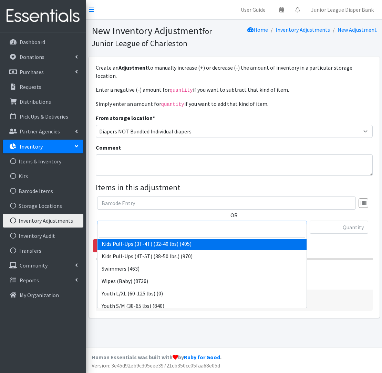
select select "565"
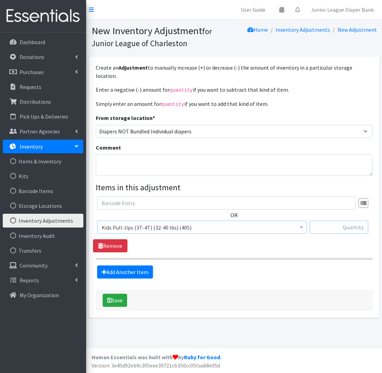
click at [355, 222] on input "text" at bounding box center [339, 227] width 59 height 13
click at [349, 221] on input "45" at bounding box center [339, 227] width 59 height 13
type input "+45"
click at [116, 294] on button "Save" at bounding box center [115, 300] width 24 height 13
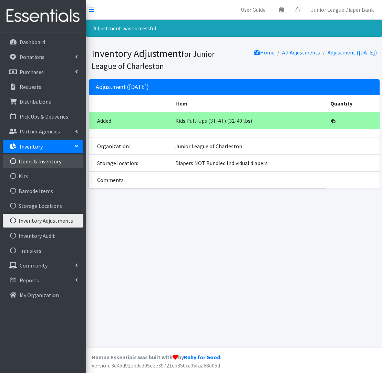
click at [42, 161] on link "Items & Inventory" at bounding box center [43, 161] width 81 height 14
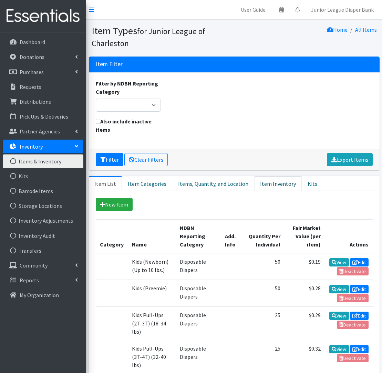
click at [270, 188] on link "Item Inventory" at bounding box center [278, 183] width 48 height 15
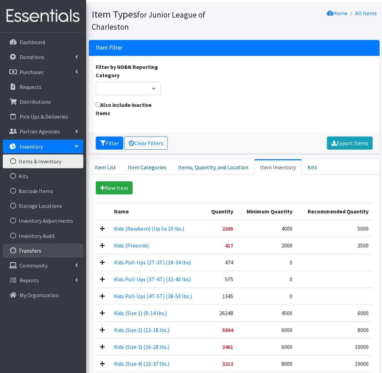
scroll to position [18, 0]
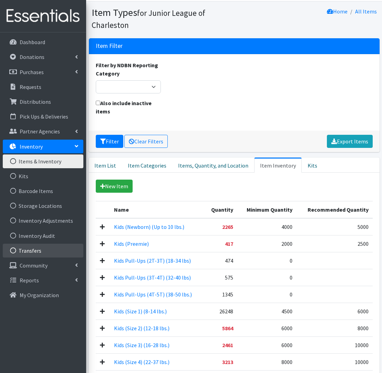
click at [37, 250] on link "Transfers" at bounding box center [43, 251] width 81 height 14
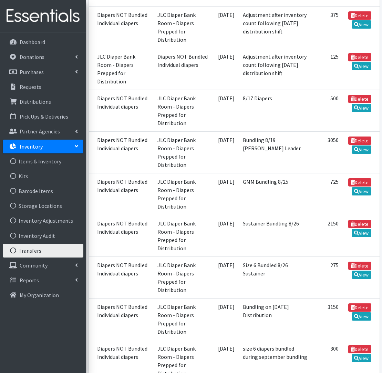
scroll to position [461, 0]
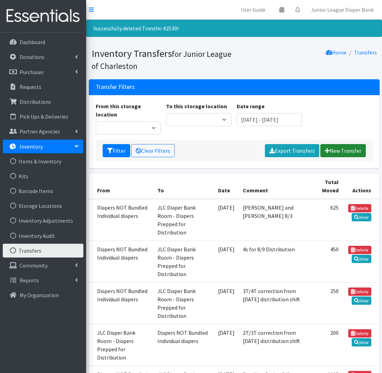
click at [352, 144] on link "New Transfer" at bounding box center [342, 150] width 45 height 13
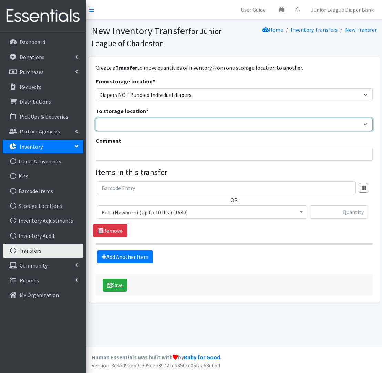
select select "35"
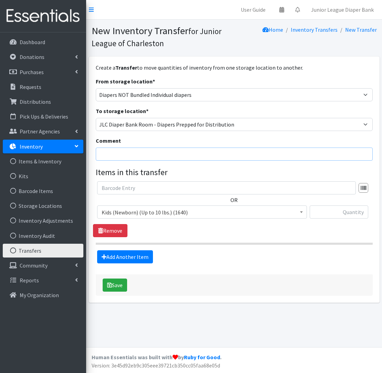
click at [151, 147] on input "Comment" at bounding box center [234, 153] width 277 height 13
type input "Daisy 8/28"
click at [190, 214] on span "Kids (Newborn) (Up to 10 lbs.) (1640)" at bounding box center [202, 212] width 201 height 10
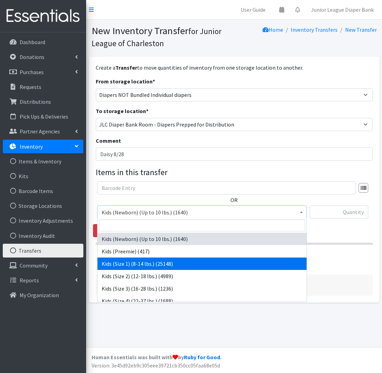
select select "573"
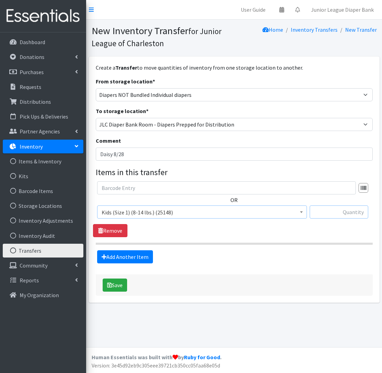
click at [336, 211] on input "text" at bounding box center [339, 211] width 59 height 13
type input "200"
click at [131, 256] on link "Add Another Item" at bounding box center [125, 256] width 56 height 13
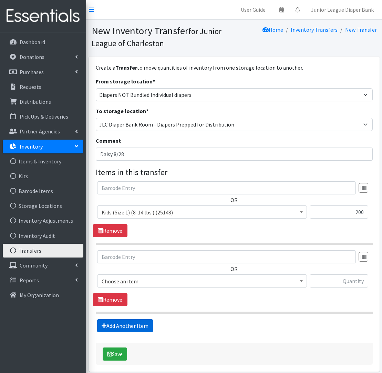
scroll to position [30, 0]
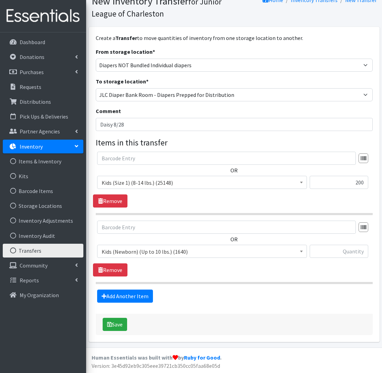
click at [170, 249] on span "Kids (Newborn) (Up to 10 lbs.) (1640)" at bounding box center [202, 252] width 201 height 10
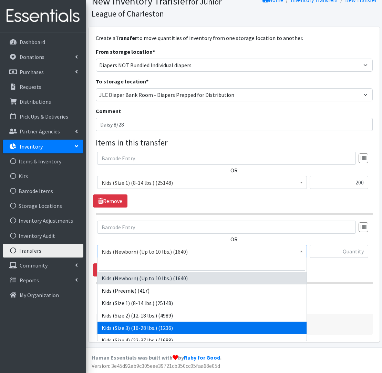
drag, startPoint x: 136, startPoint y: 323, endPoint x: 165, endPoint y: 300, distance: 36.1
select select "574"
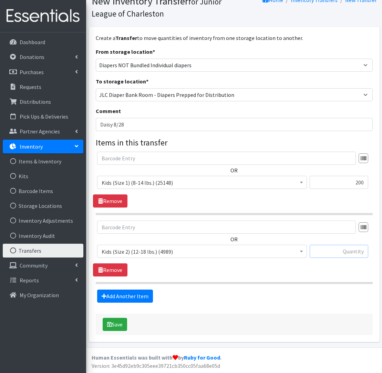
click at [351, 254] on input "text" at bounding box center [339, 251] width 59 height 13
type input "75"
click at [128, 295] on link "Add Another Item" at bounding box center [125, 295] width 56 height 13
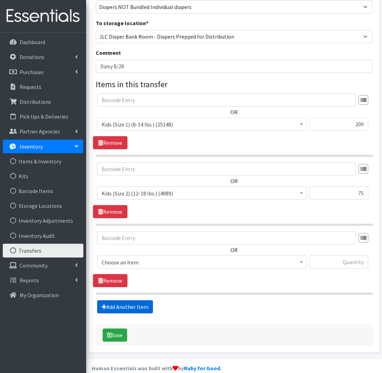
scroll to position [99, 0]
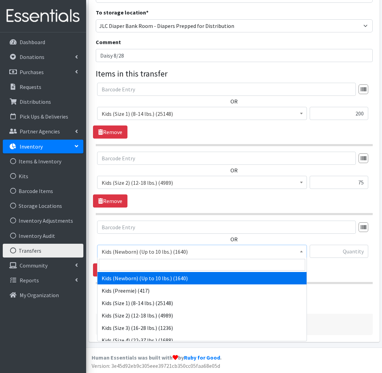
click at [132, 250] on span "Kids (Newborn) (Up to 10 lbs.) (1640)" at bounding box center [202, 252] width 201 height 10
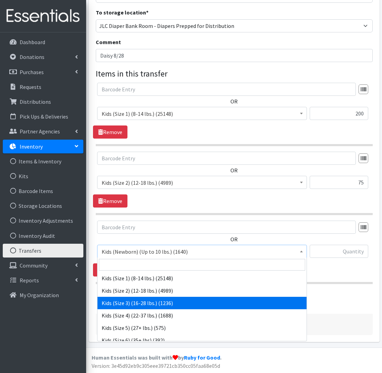
scroll to position [26, 0]
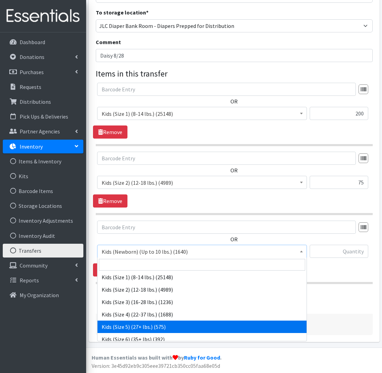
select select "558"
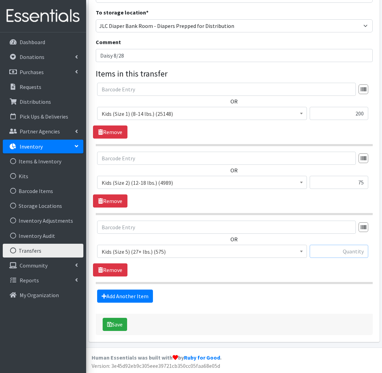
click at [349, 251] on input "text" at bounding box center [339, 251] width 59 height 13
type input "75"
click at [95, 294] on div "Add Another Item" at bounding box center [234, 295] width 282 height 13
click at [113, 294] on link "Add Another Item" at bounding box center [125, 295] width 56 height 13
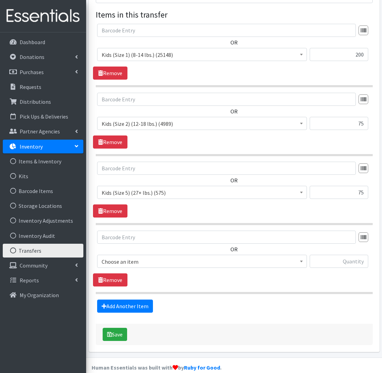
scroll to position [167, 0]
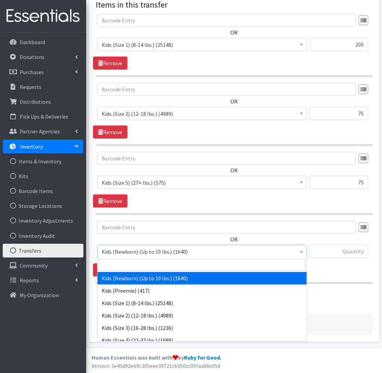
click at [165, 252] on span "Kids (Newborn) (Up to 10 lbs.) (1640)" at bounding box center [202, 252] width 201 height 10
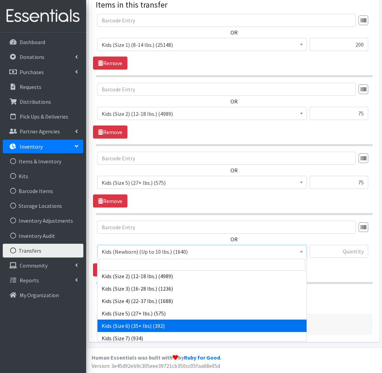
scroll to position [0, 0]
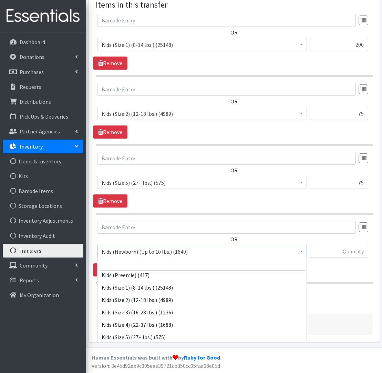
select select "560"
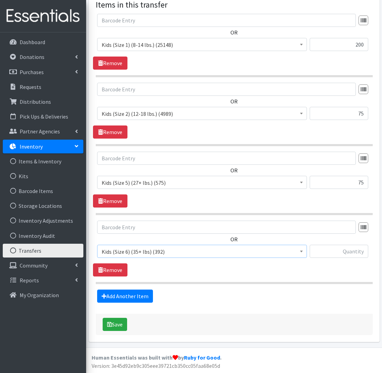
scroll to position [166, 0]
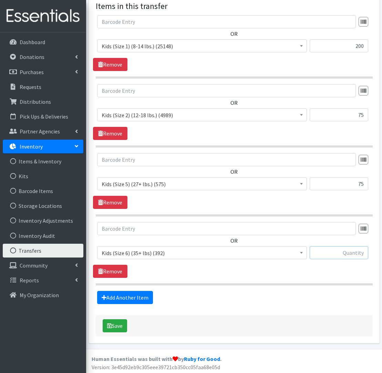
click at [348, 251] on input "text" at bounding box center [339, 252] width 59 height 13
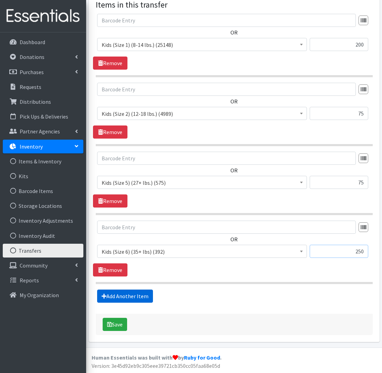
type input "250"
click at [136, 298] on link "Add Another Item" at bounding box center [125, 295] width 56 height 13
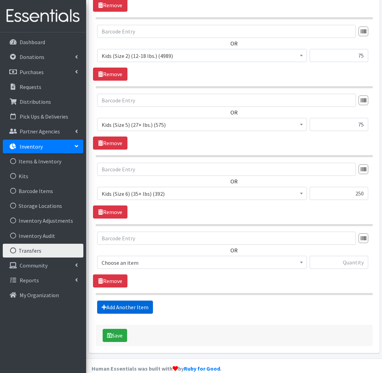
scroll to position [236, 0]
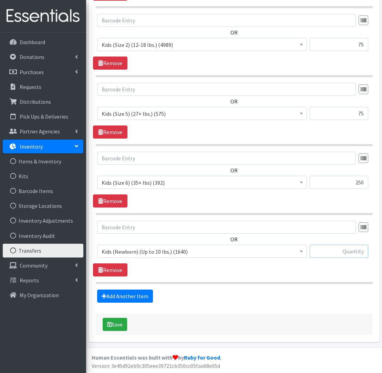
click at [338, 251] on input "text" at bounding box center [339, 251] width 59 height 13
type input "575"
click at [116, 297] on link "Add Another Item" at bounding box center [125, 295] width 56 height 13
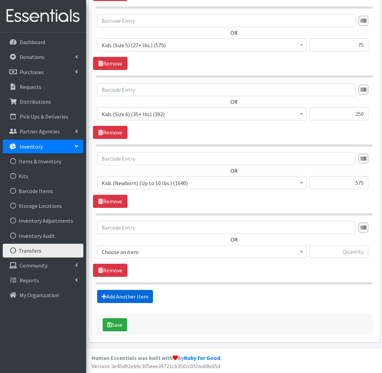
scroll to position [305, 0]
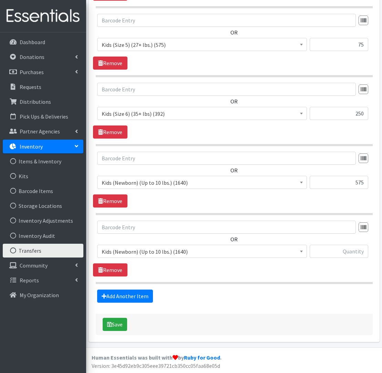
click at [151, 253] on span "Kids (Newborn) (Up to 10 lbs.) (1640)" at bounding box center [202, 252] width 201 height 10
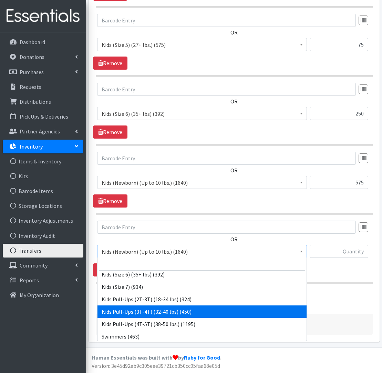
scroll to position [305, 0]
select select "565"
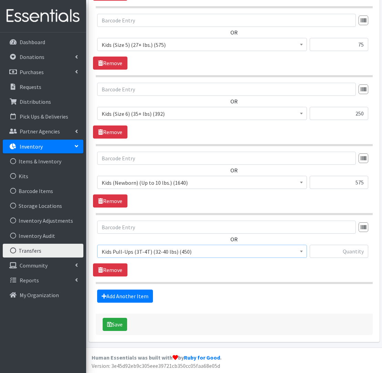
scroll to position [304, 0]
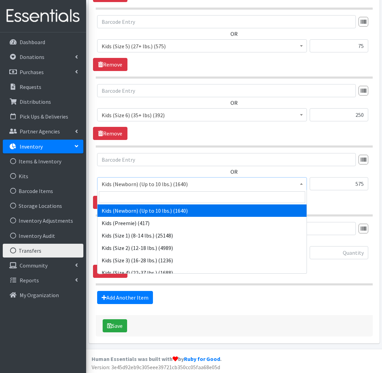
click at [123, 182] on span "Kids (Newborn) (Up to 10 lbs.) (1640)" at bounding box center [202, 184] width 201 height 10
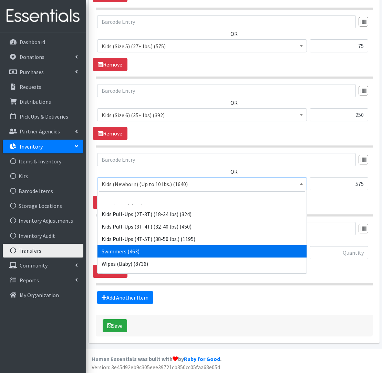
scroll to position [109, 0]
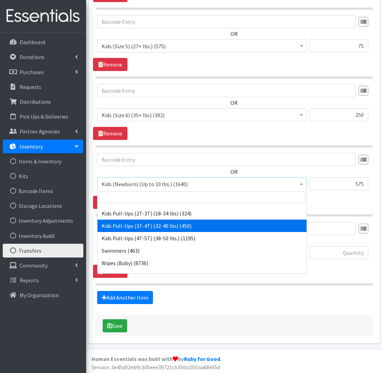
select select "565"
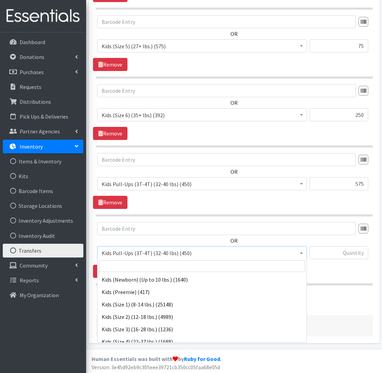
click at [146, 252] on span "Kids Pull-Ups (3T-4T) (32-40 lbs) (450)" at bounding box center [202, 253] width 201 height 10
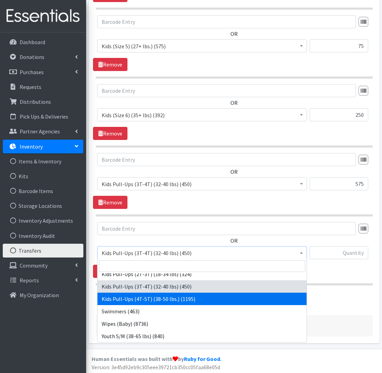
scroll to position [117, 0]
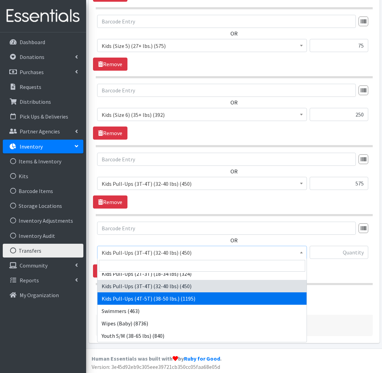
select select "566"
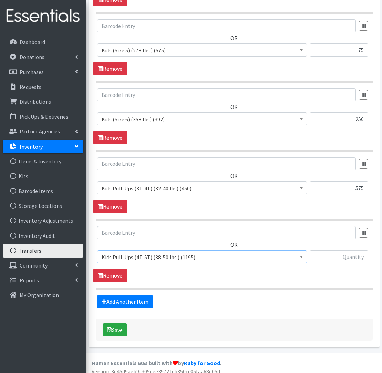
scroll to position [300, 0]
click at [346, 256] on input "text" at bounding box center [339, 257] width 59 height 13
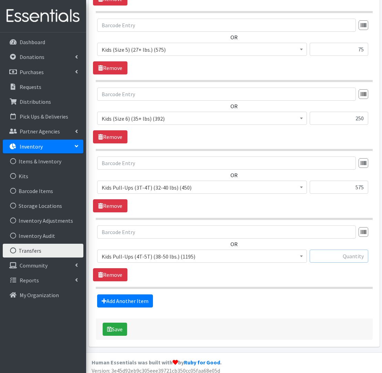
click at [347, 256] on input "text" at bounding box center [339, 255] width 59 height 13
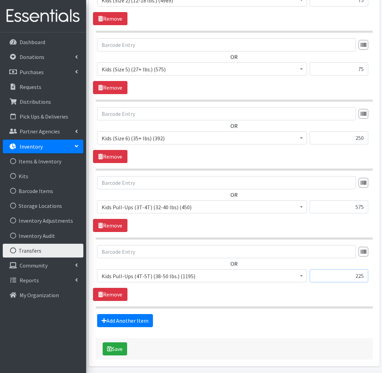
scroll to position [296, 0]
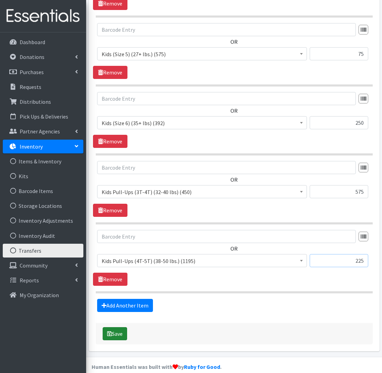
type input "225"
click at [118, 334] on button "Save" at bounding box center [115, 333] width 24 height 13
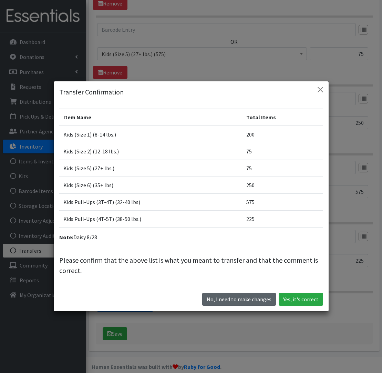
click at [256, 300] on button "No, I need to make changes" at bounding box center [239, 299] width 74 height 13
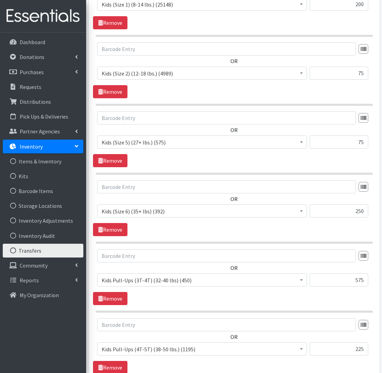
scroll to position [107, 0]
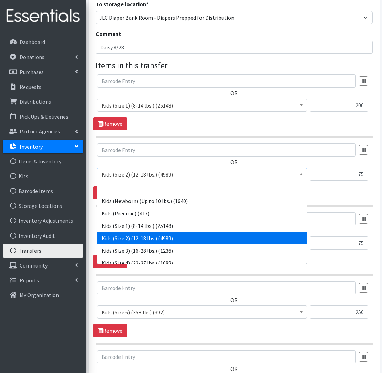
click at [169, 173] on span "Kids (Size 2) (12-18 lbs.) (4989)" at bounding box center [202, 175] width 201 height 10
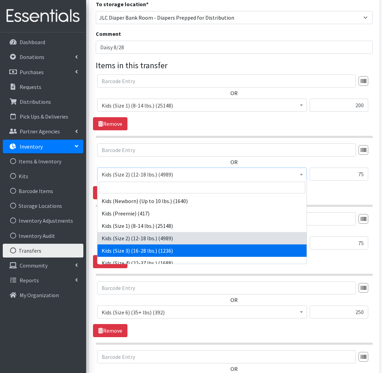
select select "576"
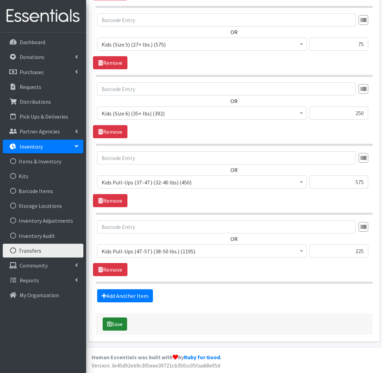
scroll to position [305, 0]
click at [111, 324] on icon "submit" at bounding box center [109, 325] width 5 height 6
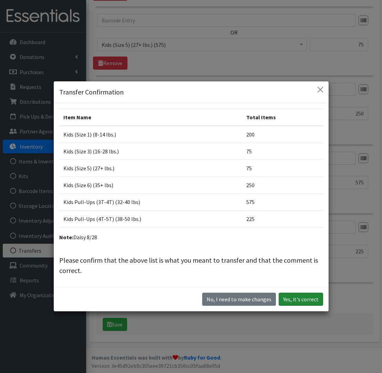
click at [312, 299] on button "Yes, it's correct" at bounding box center [301, 299] width 44 height 13
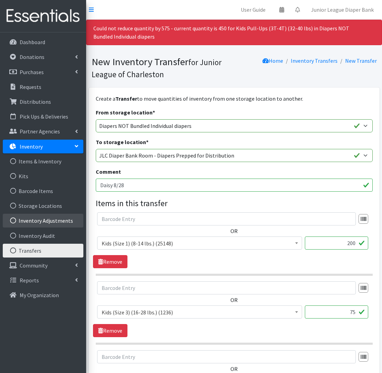
click at [50, 223] on link "Inventory Adjustments" at bounding box center [43, 221] width 81 height 14
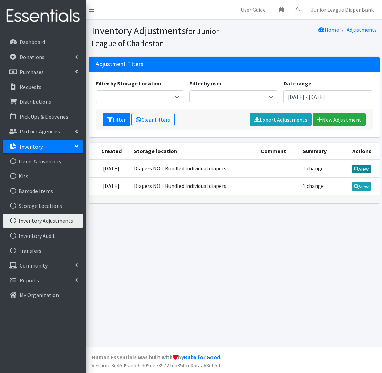
click at [360, 171] on link "View" at bounding box center [362, 169] width 20 height 8
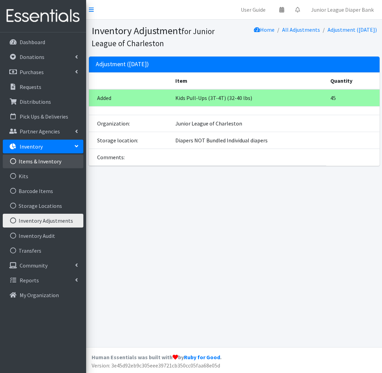
click at [39, 162] on link "Items & Inventory" at bounding box center [43, 161] width 81 height 14
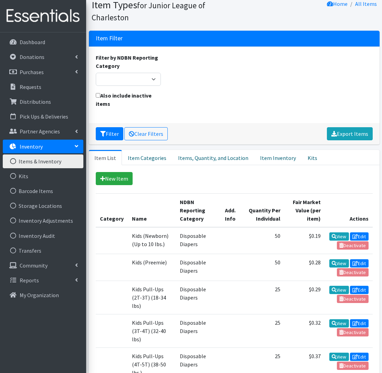
scroll to position [60, 0]
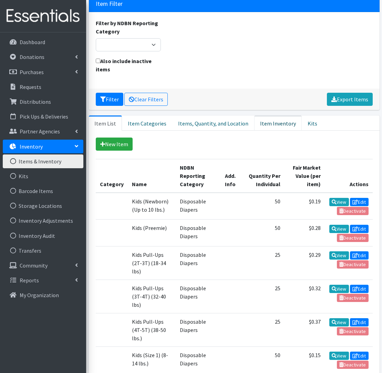
click at [261, 121] on link "Item Inventory" at bounding box center [278, 122] width 48 height 15
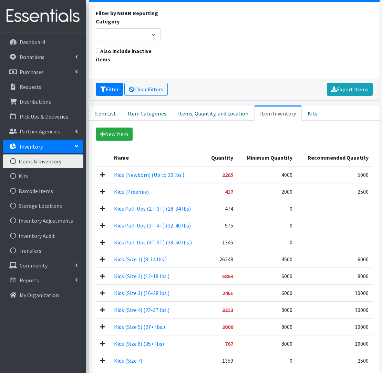
scroll to position [70, 0]
click at [99, 223] on td at bounding box center [103, 225] width 14 height 17
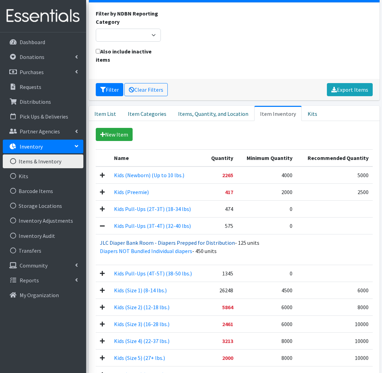
click at [124, 241] on link "JLC Diaper Bank Room - Diapers Prepped for Distribution" at bounding box center [167, 242] width 135 height 7
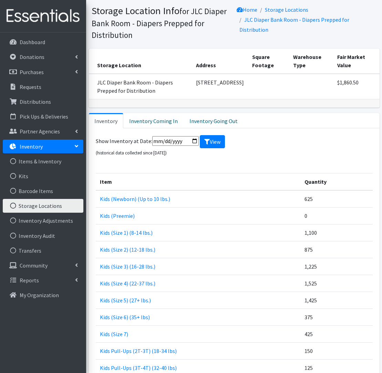
scroll to position [17, 0]
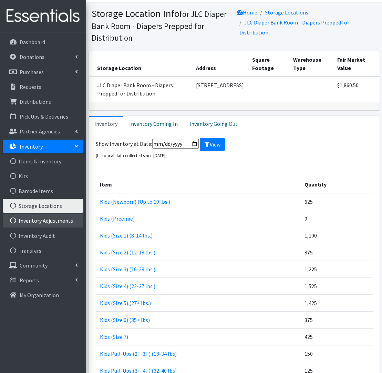
click at [52, 219] on link "Inventory Adjustments" at bounding box center [43, 221] width 81 height 14
click at [43, 220] on link "Inventory Adjustments" at bounding box center [43, 221] width 81 height 14
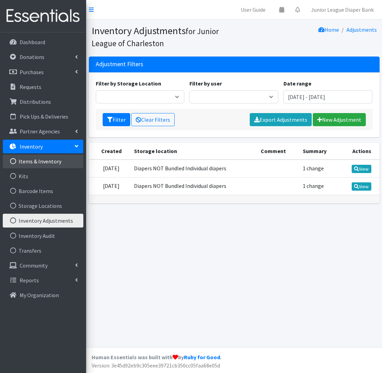
click at [32, 160] on link "Items & Inventory" at bounding box center [43, 161] width 81 height 14
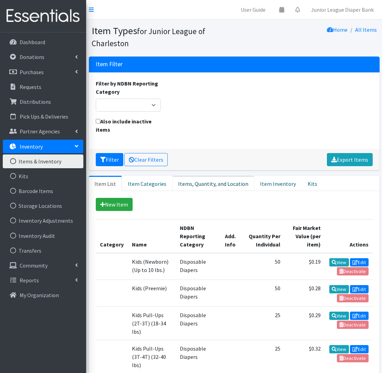
click at [190, 188] on link "Items, Quantity, and Location" at bounding box center [213, 183] width 82 height 15
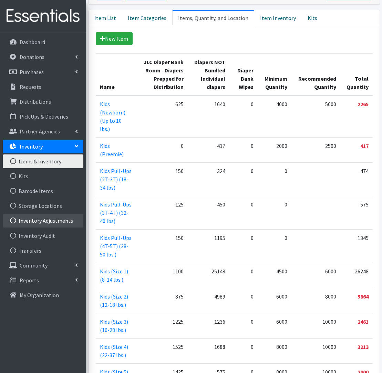
scroll to position [167, 0]
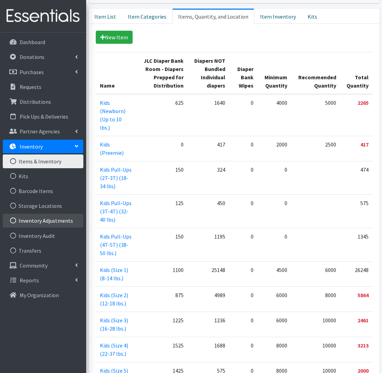
click at [58, 221] on link "Inventory Adjustments" at bounding box center [43, 221] width 81 height 14
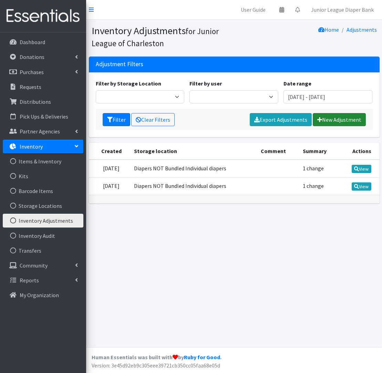
click at [329, 119] on link "New Adjustment" at bounding box center [339, 119] width 53 height 13
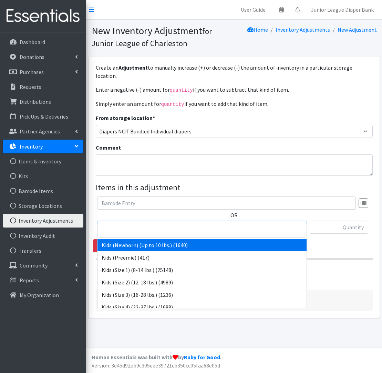
click at [173, 223] on span "Kids (Newborn) (Up to 10 lbs.) (1640)" at bounding box center [202, 228] width 201 height 10
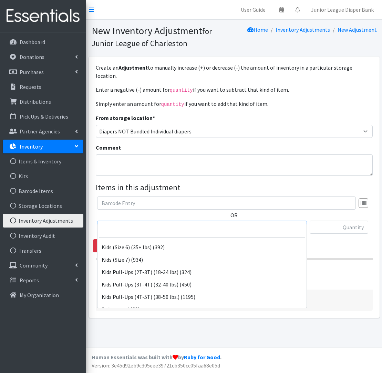
scroll to position [86, 0]
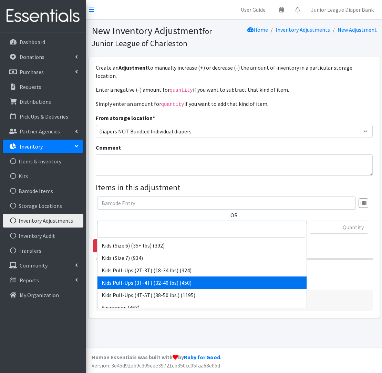
drag, startPoint x: 175, startPoint y: 283, endPoint x: 193, endPoint y: 272, distance: 20.9
select select "565"
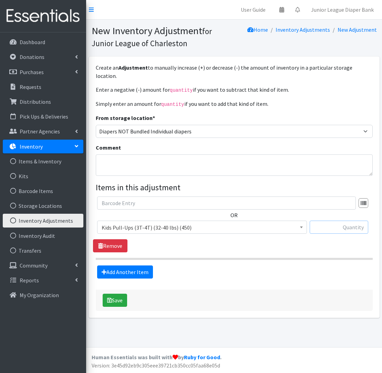
click at [352, 221] on input "text" at bounding box center [339, 227] width 59 height 13
type input "+125"
click at [111, 297] on icon "submit" at bounding box center [109, 300] width 5 height 6
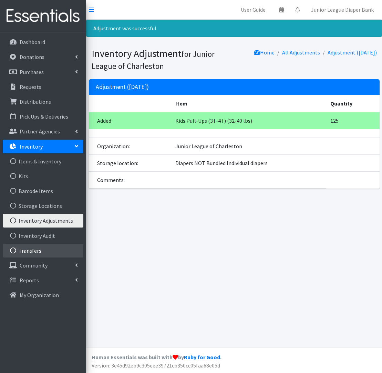
click at [42, 252] on link "Transfers" at bounding box center [43, 251] width 81 height 14
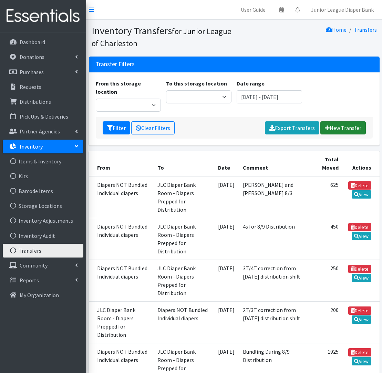
click at [339, 123] on link "New Transfer" at bounding box center [342, 127] width 45 height 13
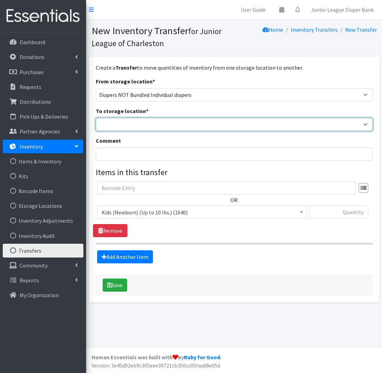
select select "35"
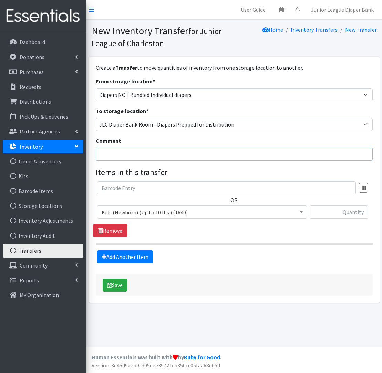
click at [130, 151] on input "Comment" at bounding box center [234, 153] width 277 height 13
type input "Daisy bundled 8/28"
click at [151, 212] on span "Kids (Newborn) (Up to 10 lbs.) (1640)" at bounding box center [202, 212] width 201 height 10
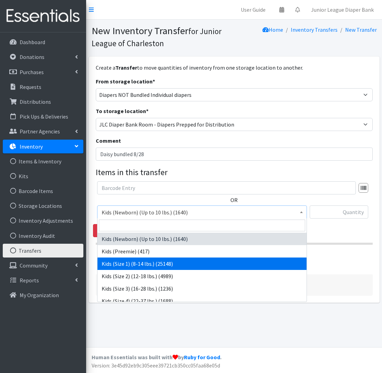
select select "573"
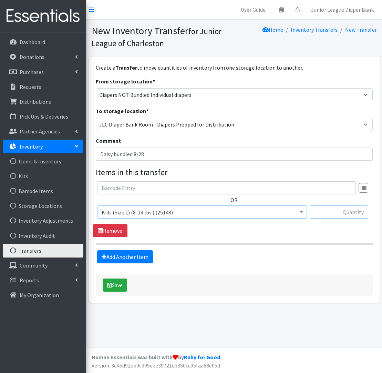
click at [345, 214] on input "text" at bounding box center [339, 211] width 59 height 13
type input "200"
click at [111, 262] on link "Add Another Item" at bounding box center [125, 256] width 56 height 13
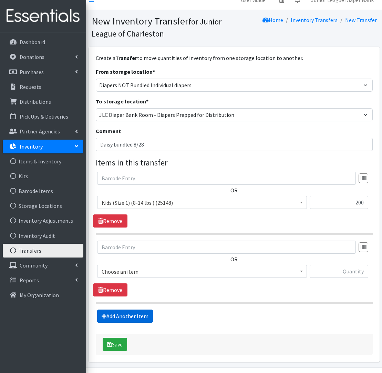
scroll to position [30, 0]
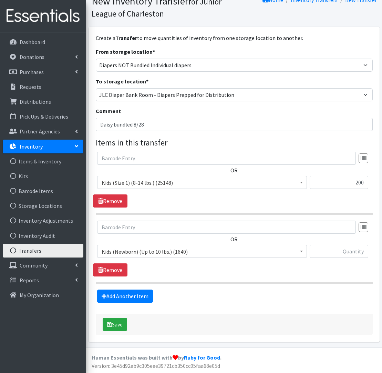
click at [129, 248] on span "Kids (Newborn) (Up to 10 lbs.) (1640)" at bounding box center [202, 252] width 201 height 10
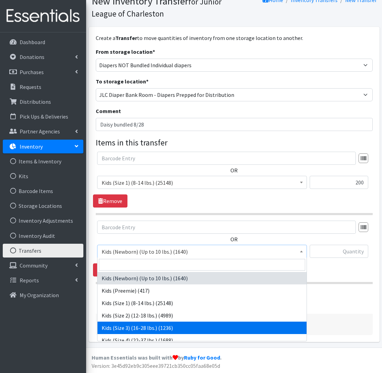
drag, startPoint x: 130, startPoint y: 327, endPoint x: 207, endPoint y: 307, distance: 79.4
select select "576"
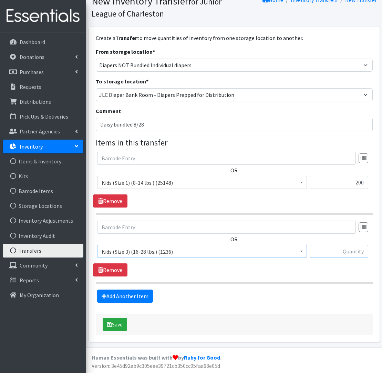
click at [348, 257] on input "text" at bounding box center [339, 251] width 59 height 13
type input "75"
click at [134, 290] on link "Add Another Item" at bounding box center [125, 295] width 56 height 13
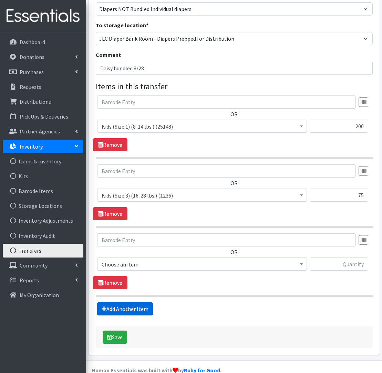
scroll to position [99, 0]
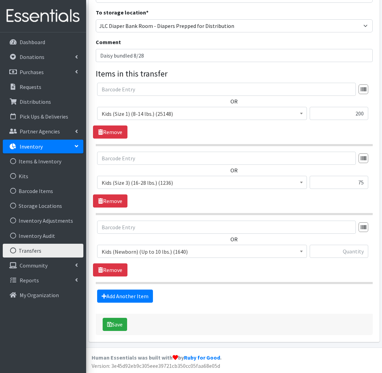
click at [143, 253] on span "Kids (Newborn) (Up to 10 lbs.) (1640)" at bounding box center [202, 252] width 201 height 10
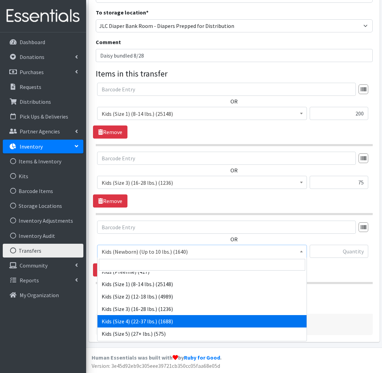
scroll to position [25, 0]
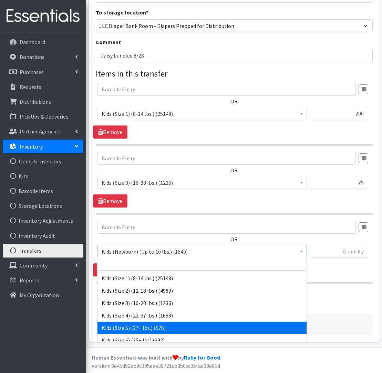
drag, startPoint x: 144, startPoint y: 327, endPoint x: 238, endPoint y: 297, distance: 98.7
select select "558"
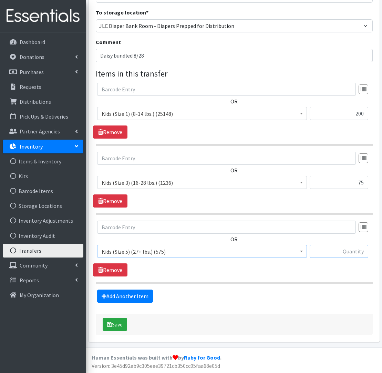
click at [346, 253] on input "text" at bounding box center [339, 251] width 59 height 13
type input "75"
click at [144, 293] on link "Add Another Item" at bounding box center [125, 295] width 56 height 13
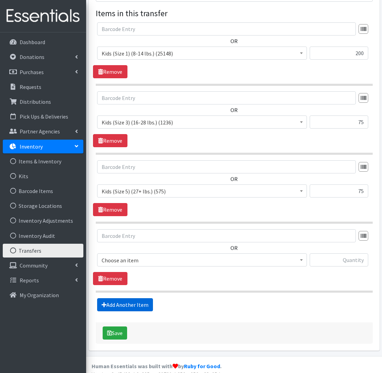
scroll to position [167, 0]
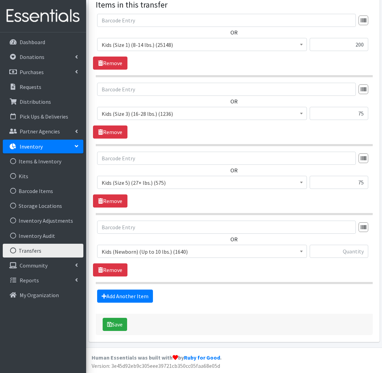
click at [158, 251] on span "Kids (Newborn) (Up to 10 lbs.) (1640)" at bounding box center [202, 252] width 201 height 10
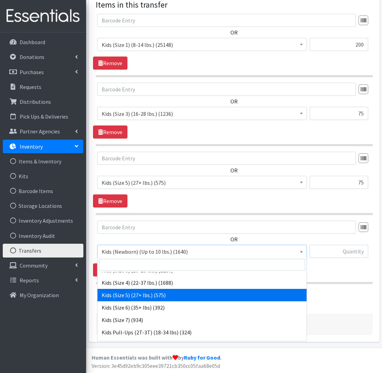
scroll to position [56, 0]
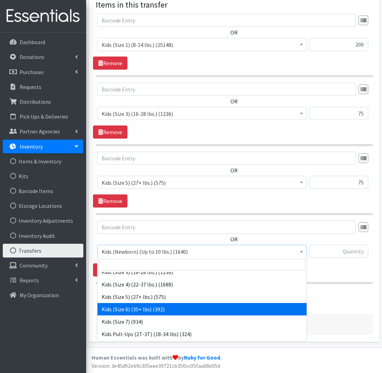
select select "560"
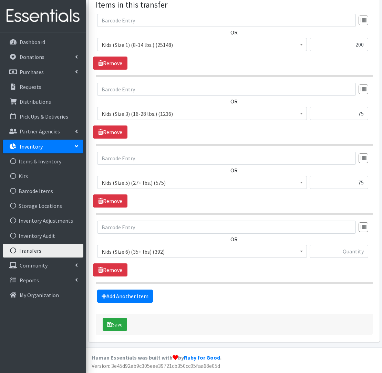
click at [344, 258] on div at bounding box center [339, 254] width 59 height 19
click at [345, 254] on input "text" at bounding box center [339, 251] width 59 height 13
type input "250"
click at [132, 298] on link "Add Another Item" at bounding box center [125, 295] width 56 height 13
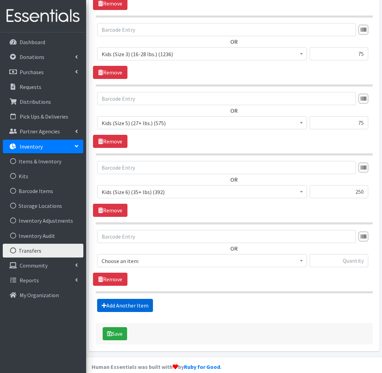
scroll to position [236, 0]
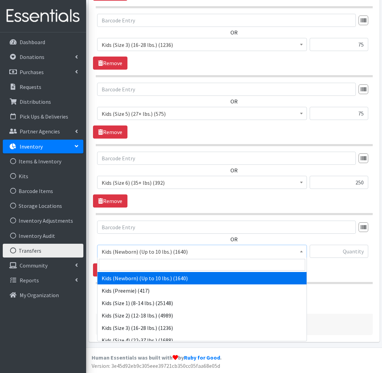
click at [129, 256] on span "Kids (Newborn) (Up to 10 lbs.) (1640)" at bounding box center [202, 252] width 201 height 10
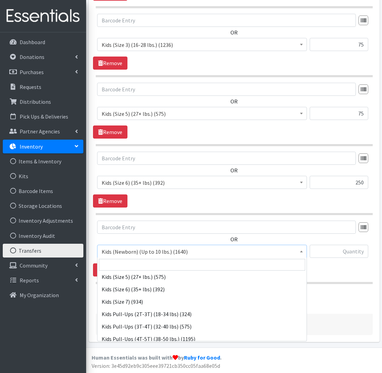
scroll to position [81, 0]
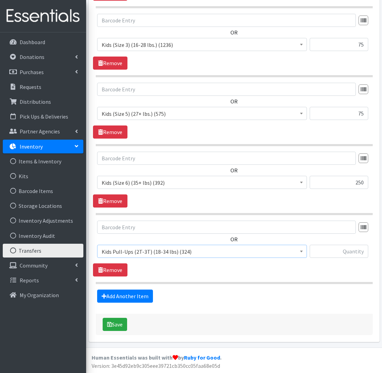
click at [138, 252] on span "Kids Pull-Ups (2T-3T) (18-34 lbs) (324)" at bounding box center [202, 252] width 201 height 10
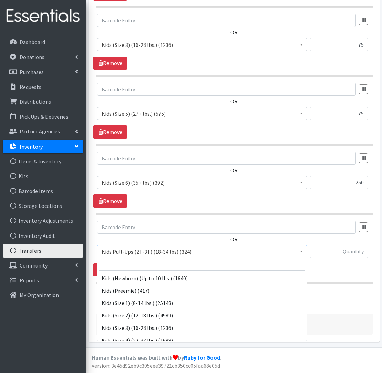
scroll to position [99, 0]
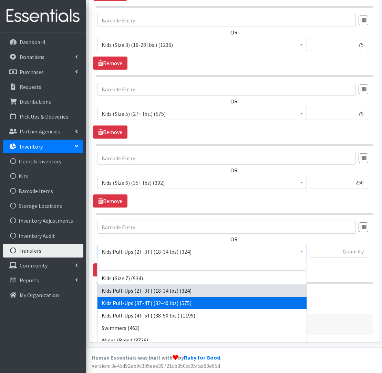
select select "565"
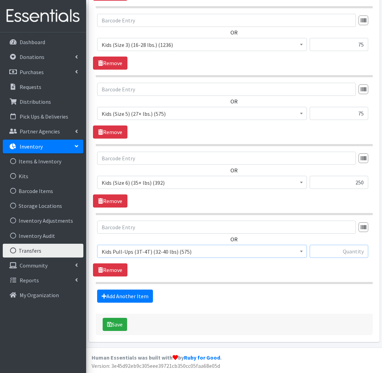
click at [333, 252] on input "text" at bounding box center [339, 251] width 59 height 13
type input "575"
click at [139, 296] on link "Add Another Item" at bounding box center [125, 295] width 56 height 13
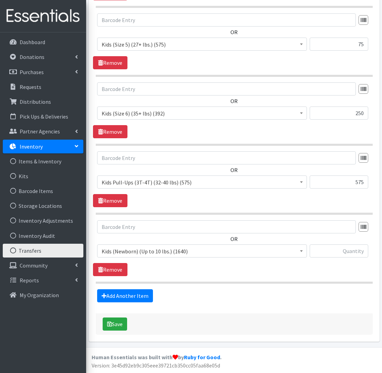
scroll to position [305, 0]
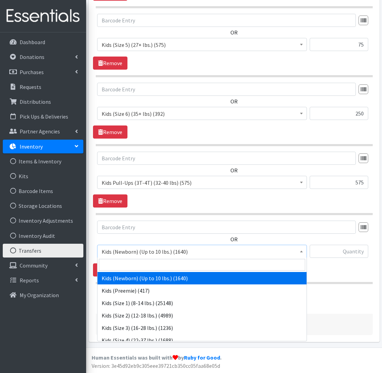
click at [138, 253] on span "Kids (Newborn) (Up to 10 lbs.) (1640)" at bounding box center [202, 252] width 201 height 10
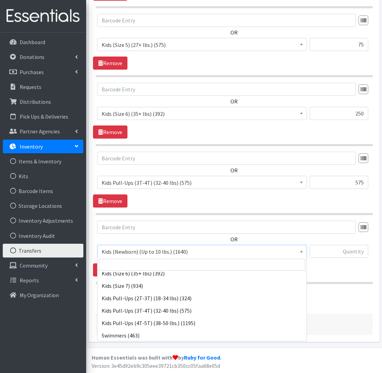
scroll to position [105, 0]
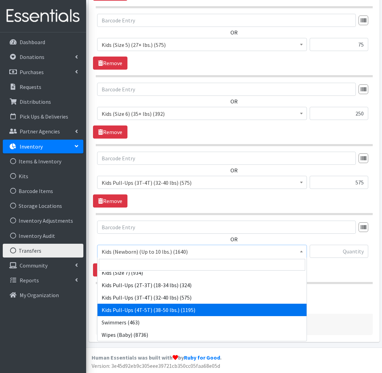
select select "566"
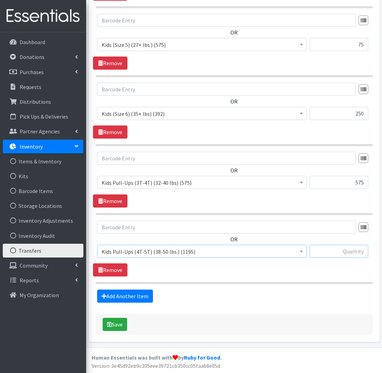
click at [357, 247] on input "text" at bounding box center [339, 251] width 59 height 13
type input "225"
click at [115, 321] on button "Save" at bounding box center [115, 324] width 24 height 13
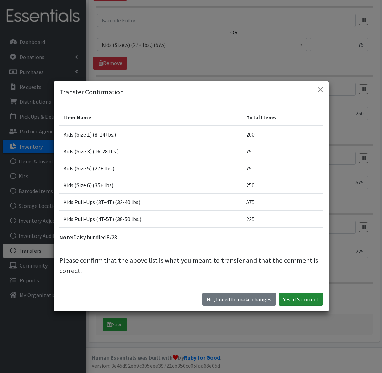
click at [307, 299] on button "Yes, it's correct" at bounding box center [301, 299] width 44 height 13
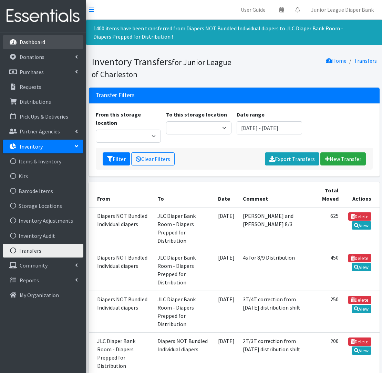
click at [50, 37] on link "Dashboard" at bounding box center [43, 42] width 81 height 14
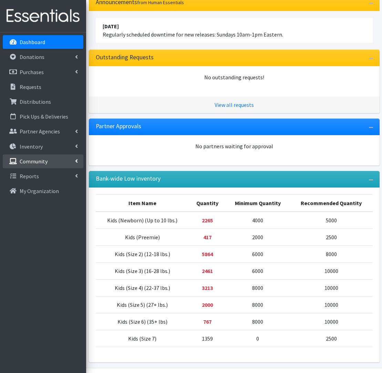
scroll to position [62, 0]
